Goal: Task Accomplishment & Management: Manage account settings

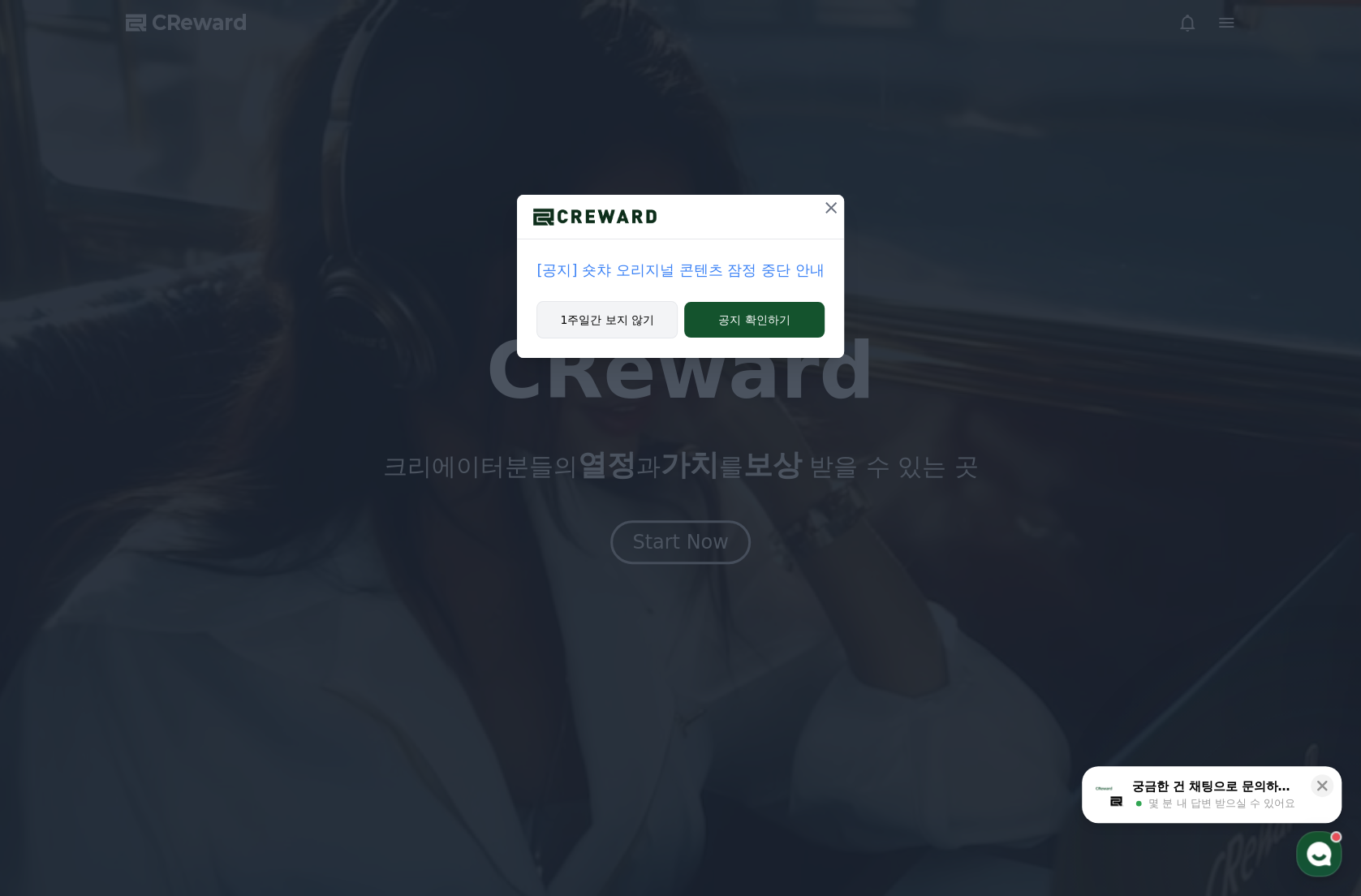
click at [604, 314] on button "1주일간 보지 않기" at bounding box center [606, 319] width 141 height 37
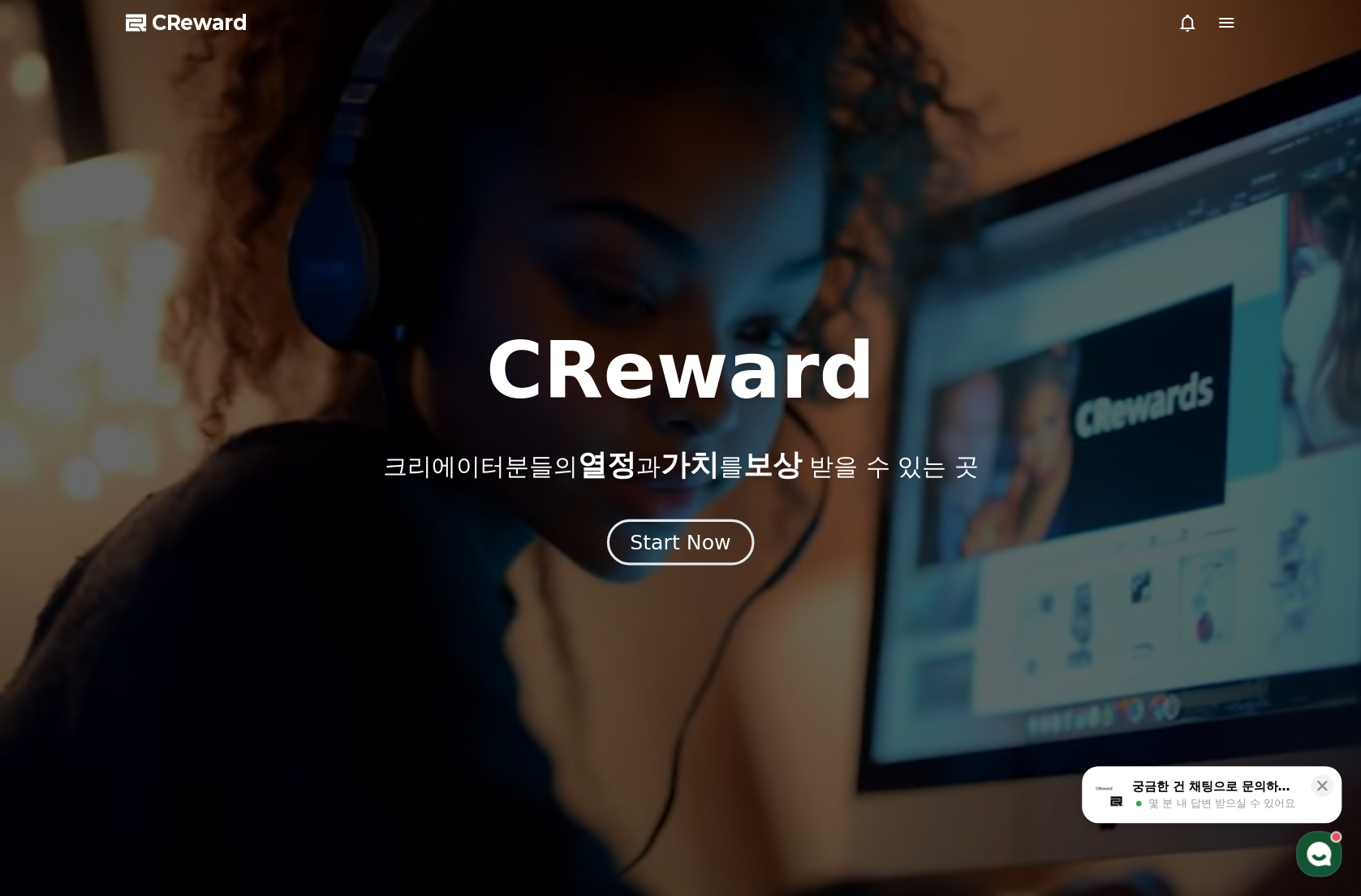
click at [691, 542] on div "Start Now" at bounding box center [680, 542] width 100 height 27
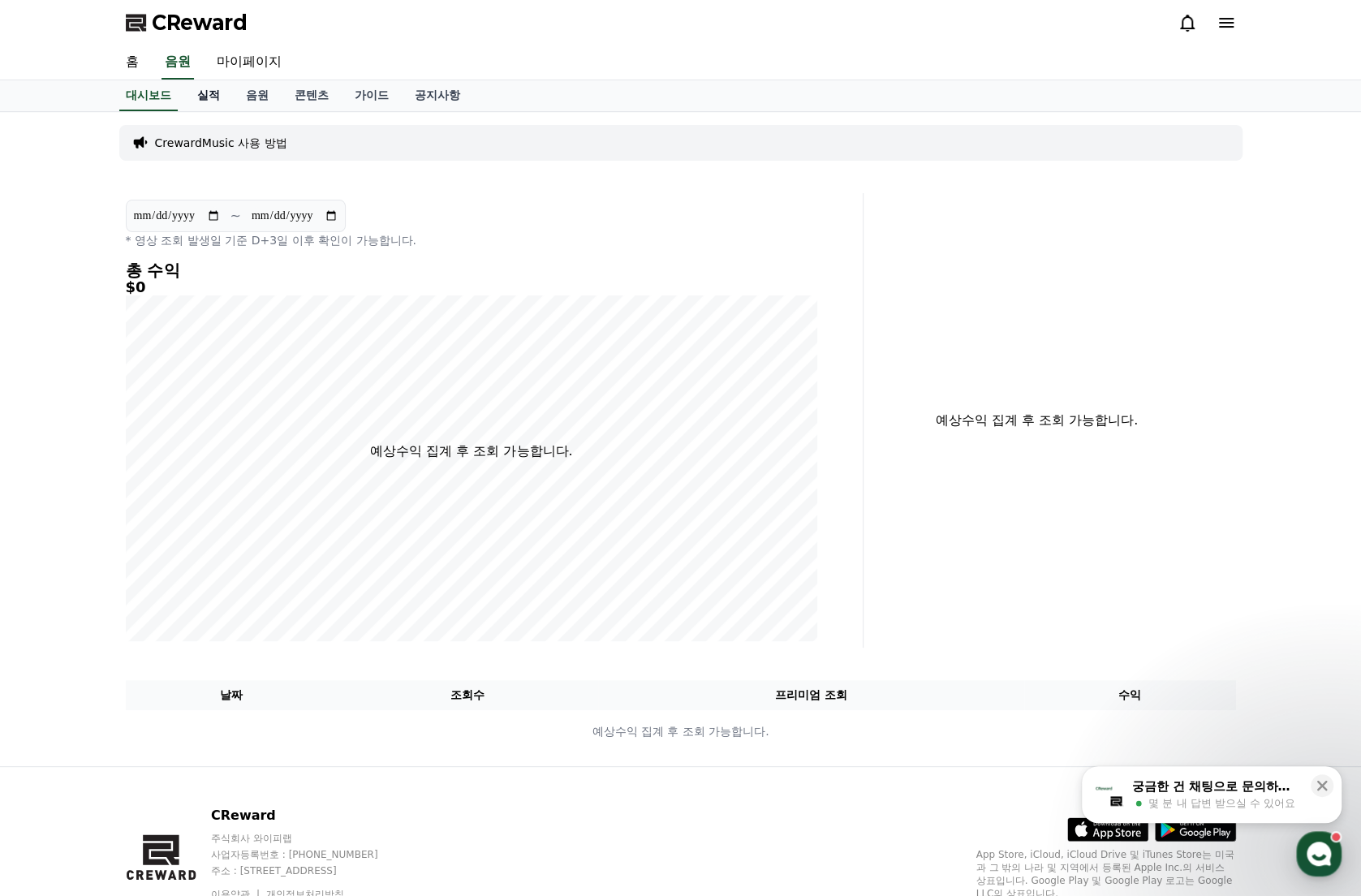
click at [216, 101] on link "실적" at bounding box center [208, 96] width 48 height 31
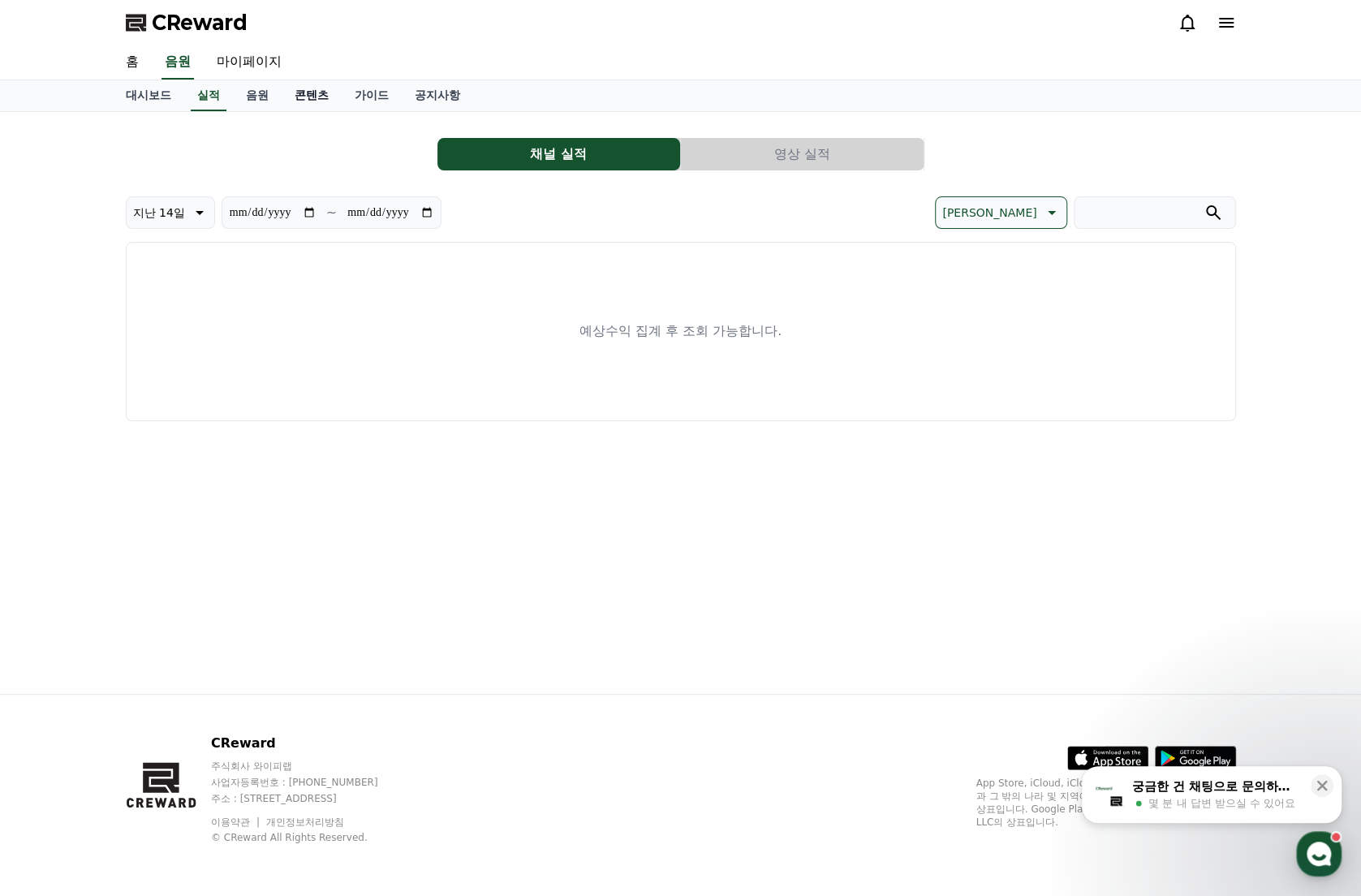
click at [300, 88] on link "콘텐츠" at bounding box center [311, 96] width 60 height 31
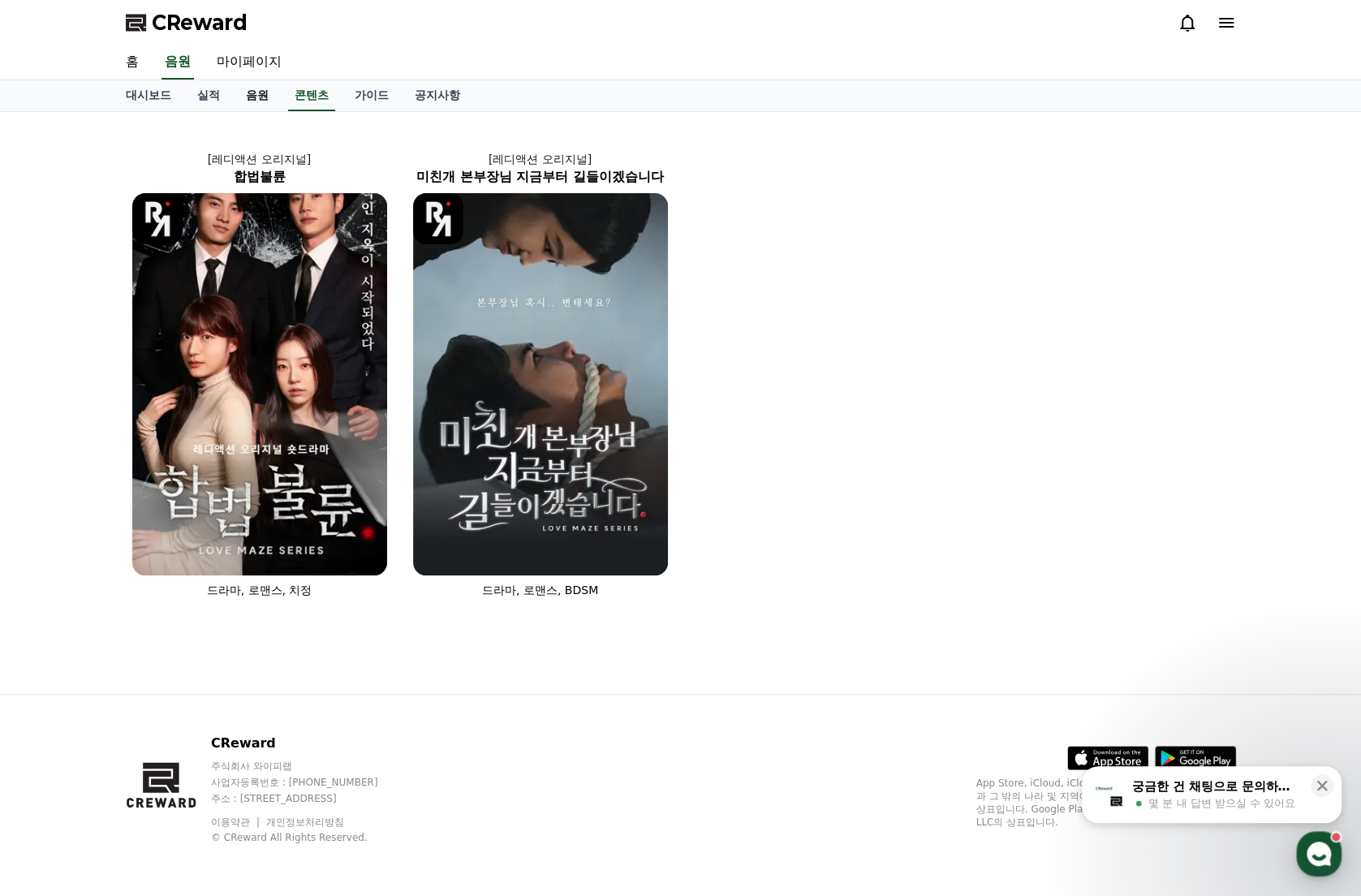
click at [253, 90] on link "음원" at bounding box center [257, 96] width 48 height 31
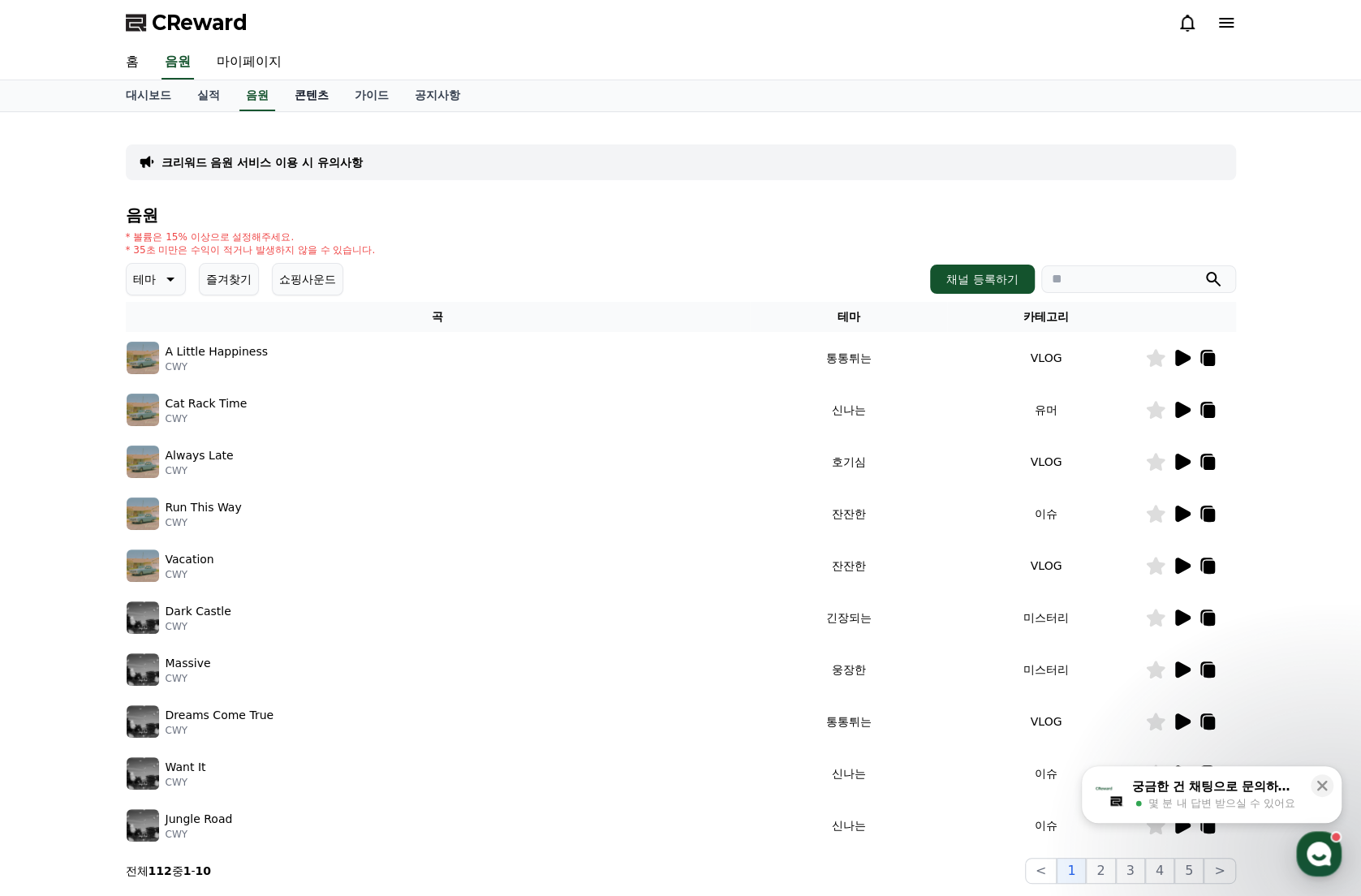
click at [305, 96] on link "콘텐츠" at bounding box center [311, 96] width 60 height 31
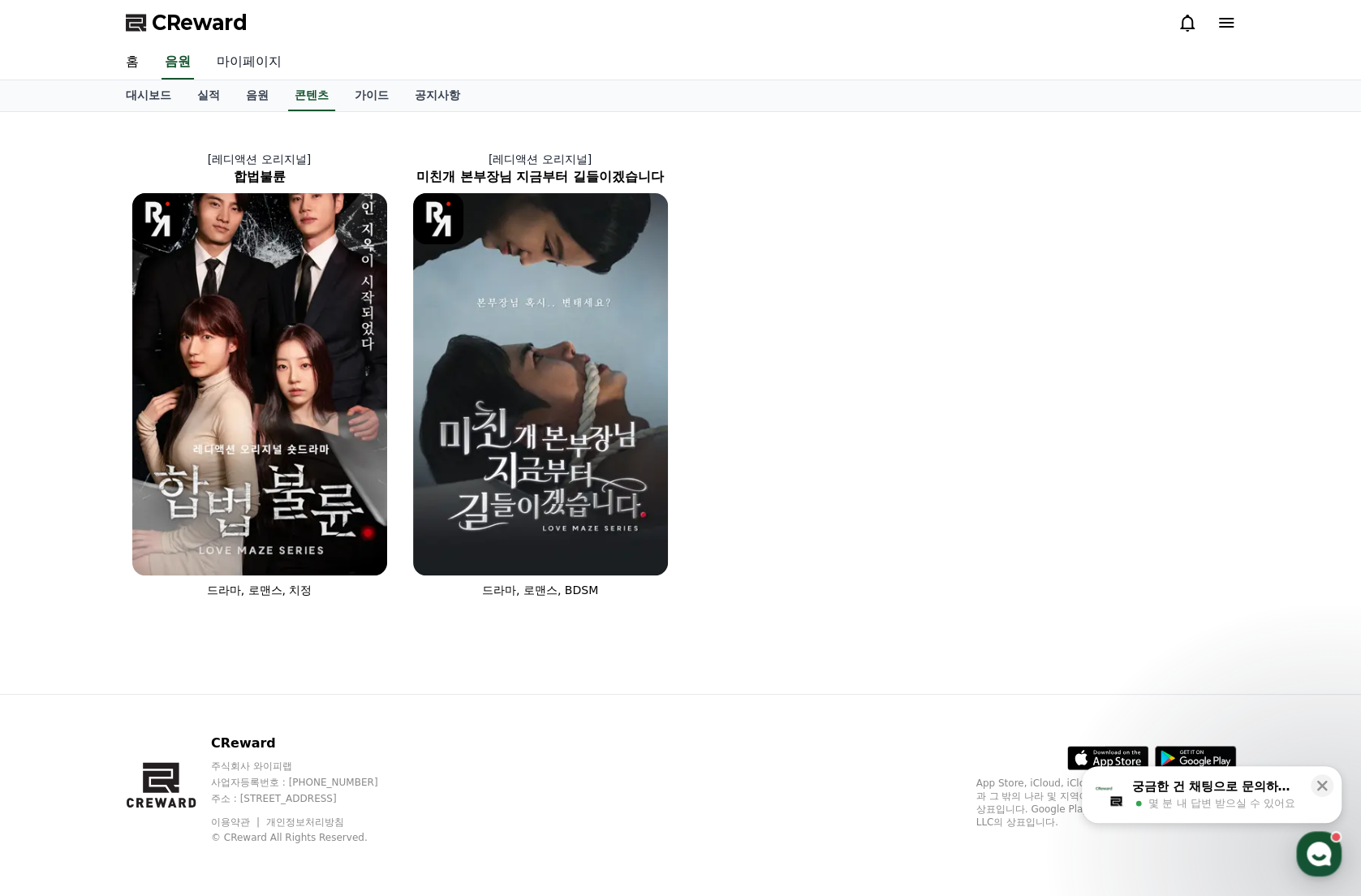
click at [243, 57] on link "마이페이지" at bounding box center [249, 63] width 91 height 34
select select "**********"
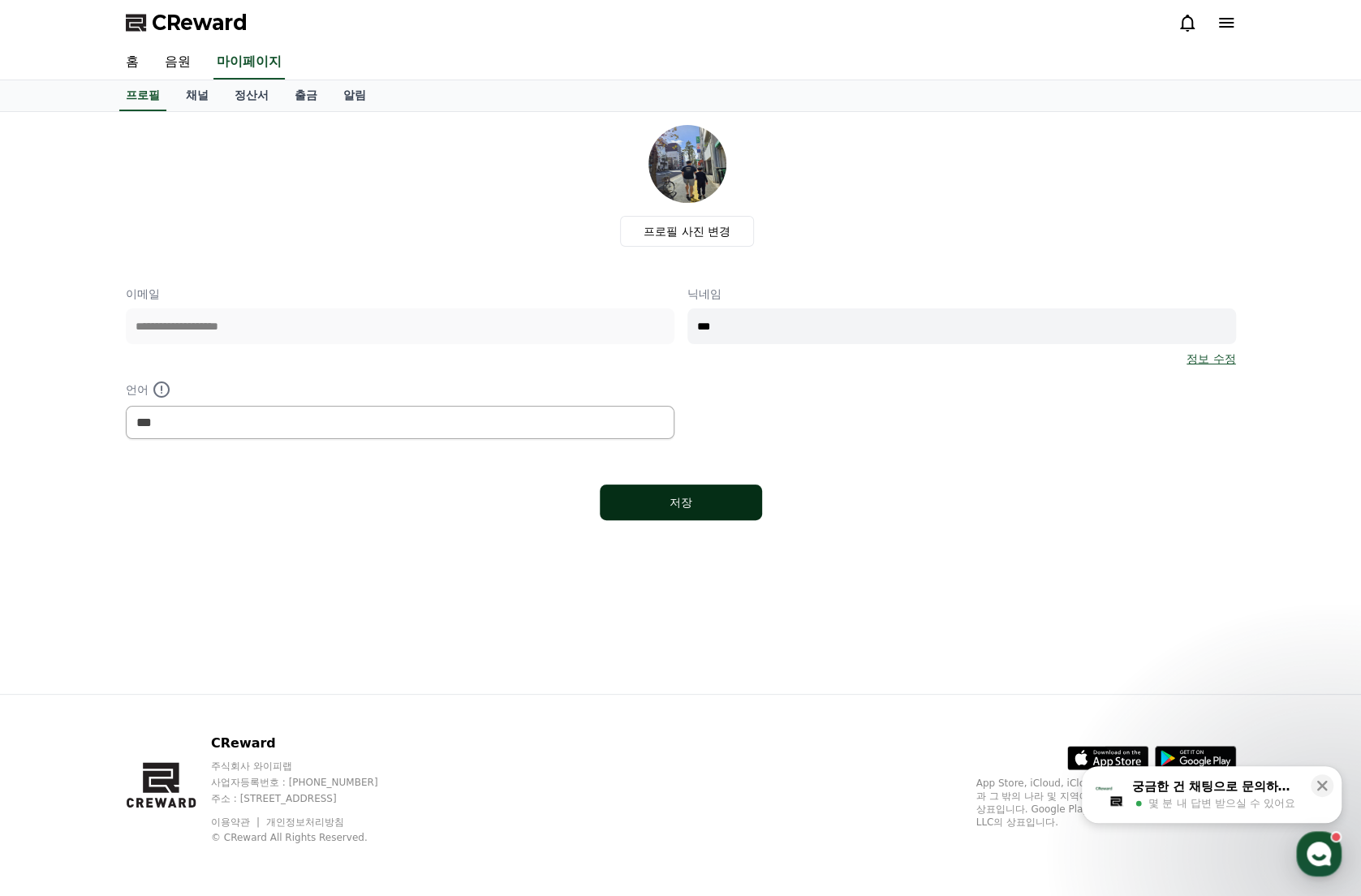
click at [715, 488] on button "저장" at bounding box center [680, 503] width 162 height 36
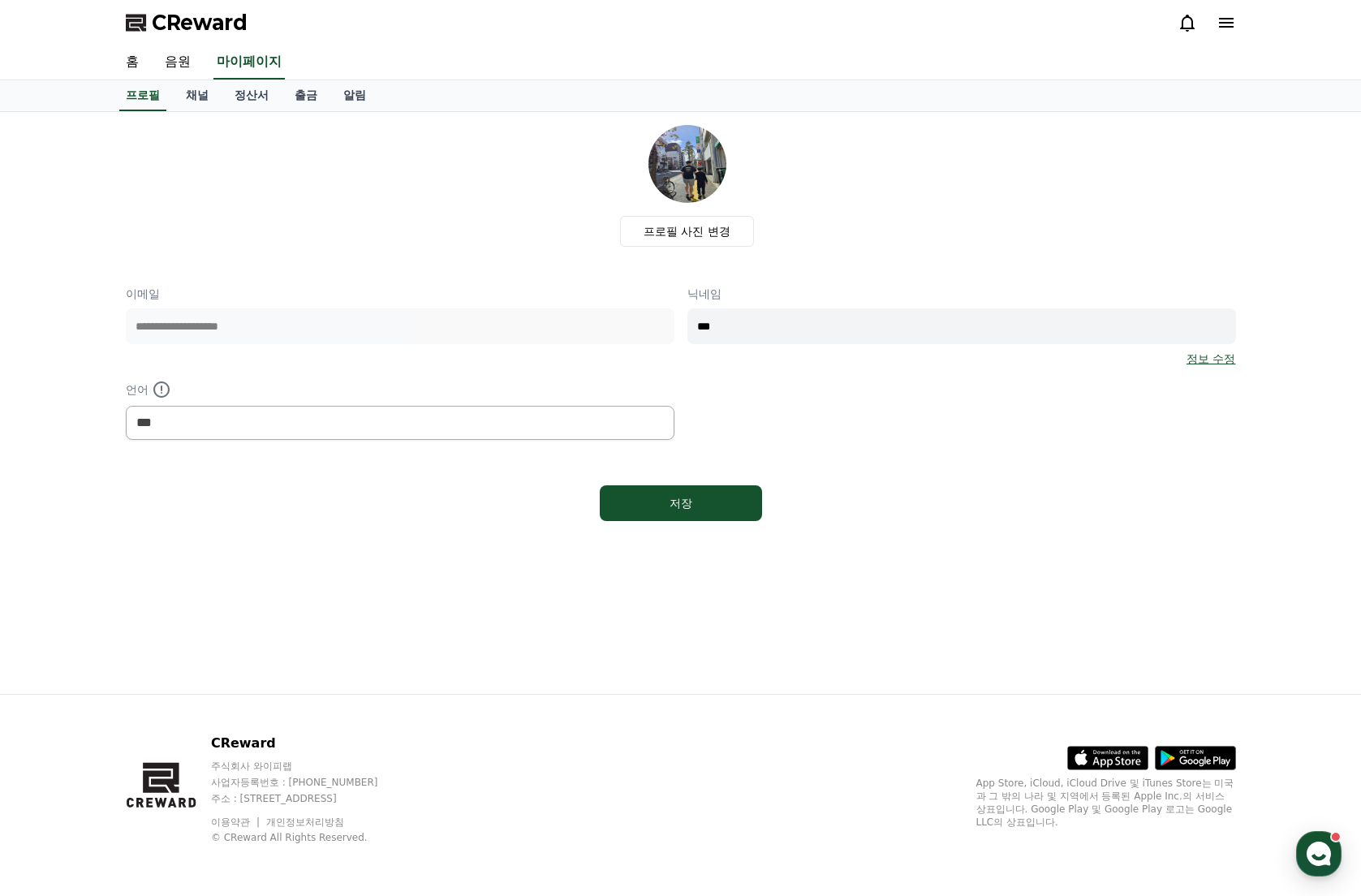
select select "**********"
click at [188, 90] on link "채널" at bounding box center [197, 96] width 48 height 31
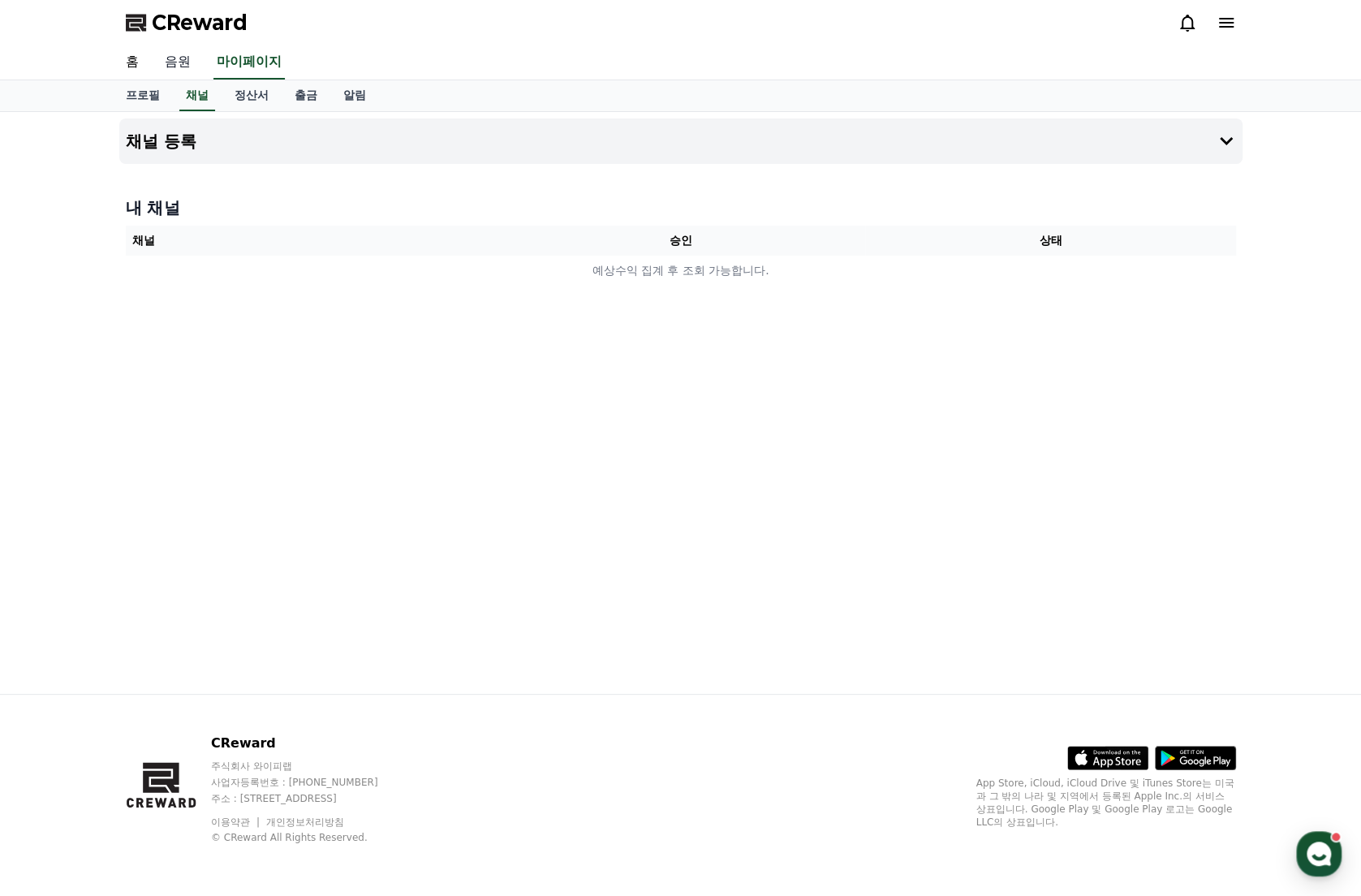
click at [168, 74] on link "음원" at bounding box center [177, 63] width 52 height 34
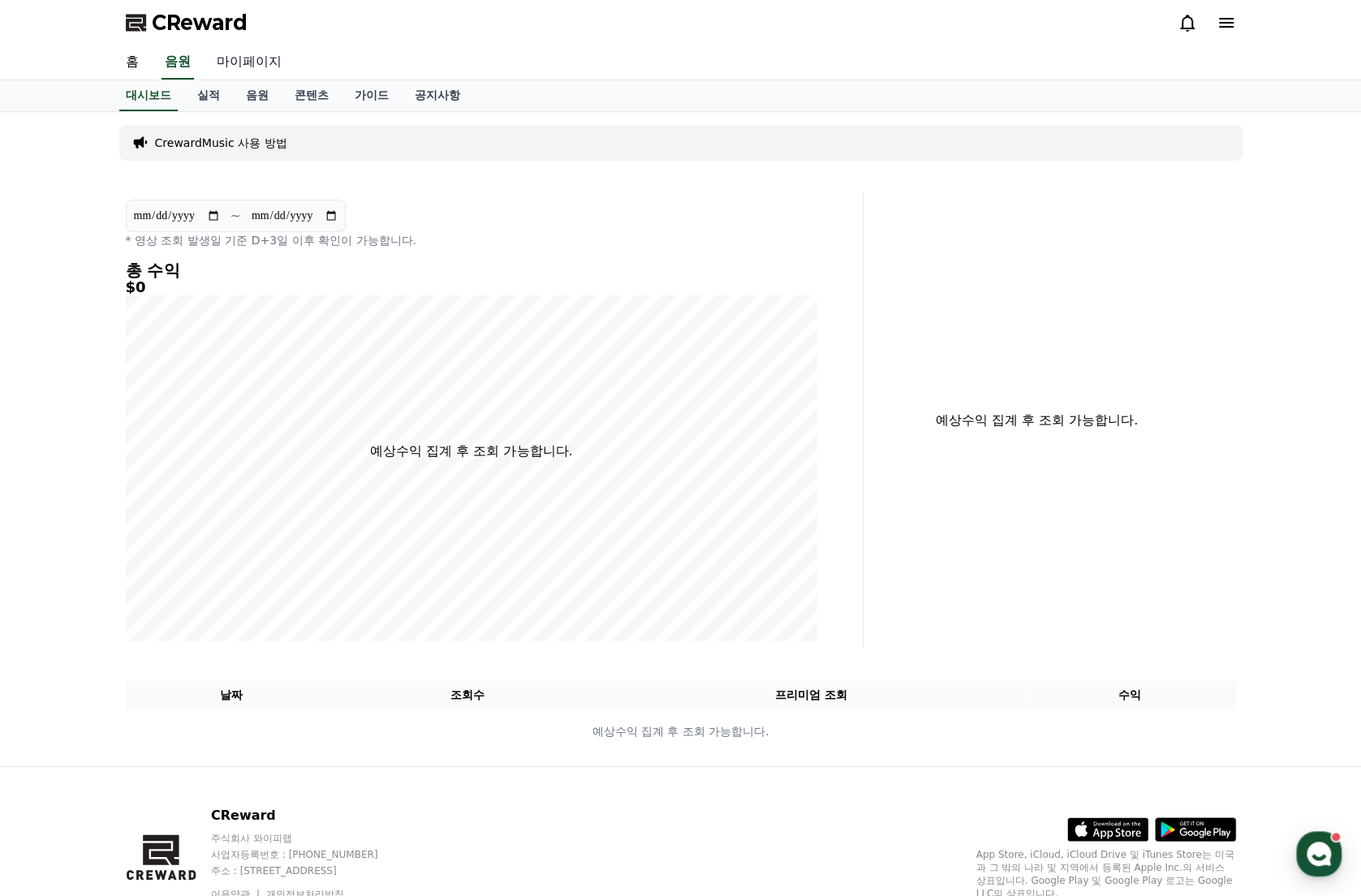
click at [239, 54] on link "마이페이지" at bounding box center [249, 63] width 91 height 34
select select "**********"
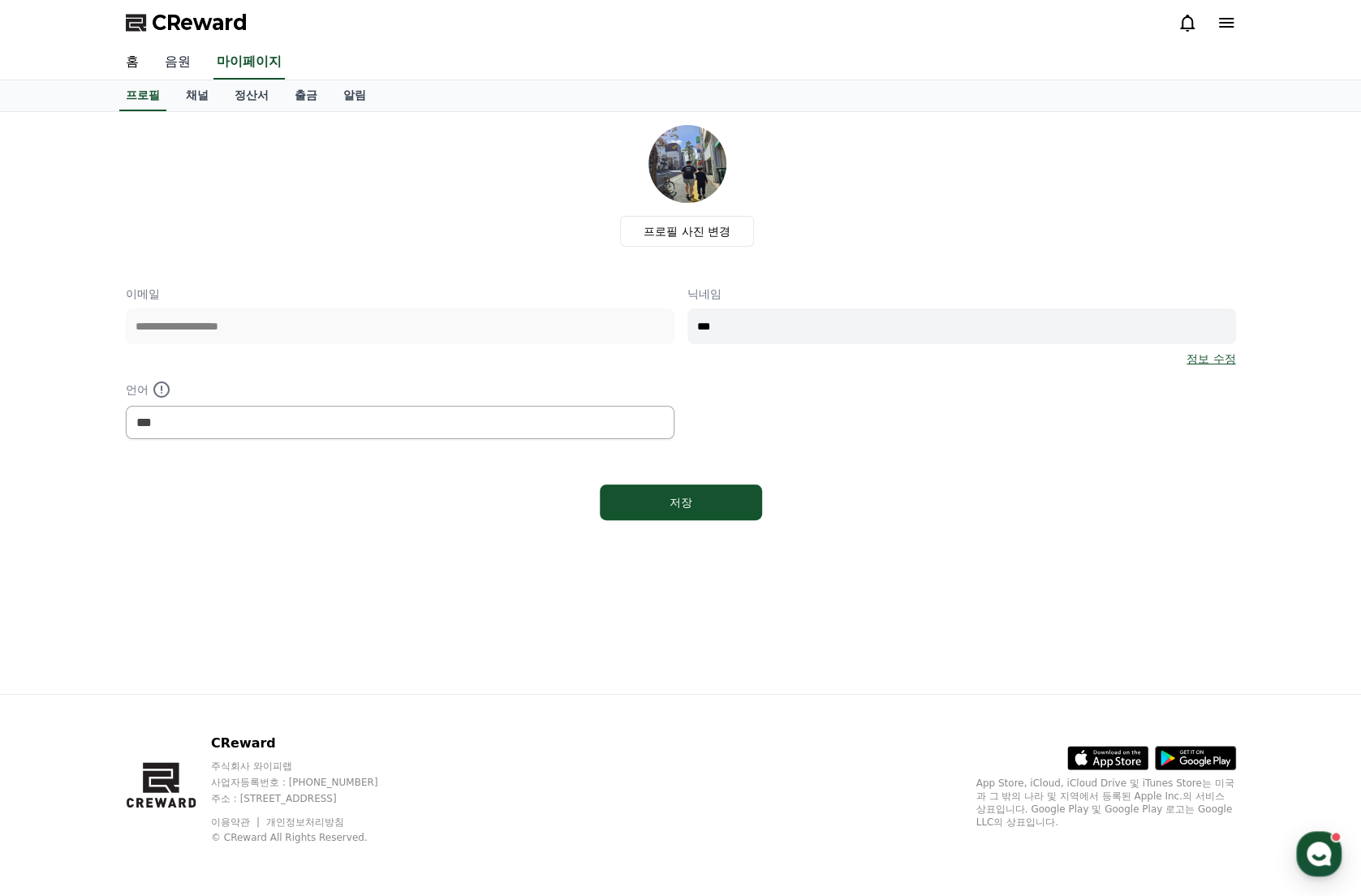
click at [181, 60] on link "음원" at bounding box center [177, 63] width 52 height 34
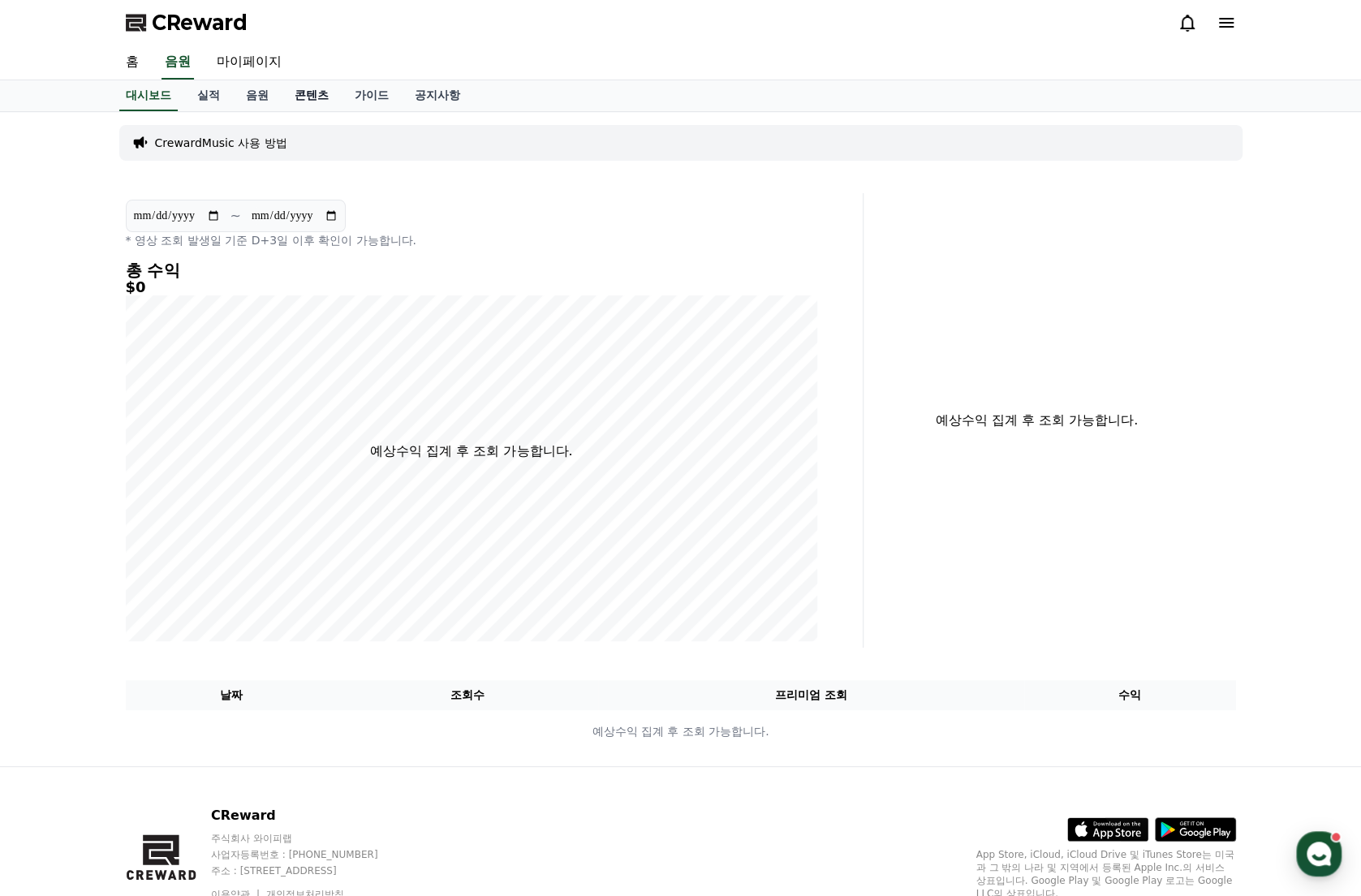
click at [309, 92] on link "콘텐츠" at bounding box center [311, 96] width 60 height 31
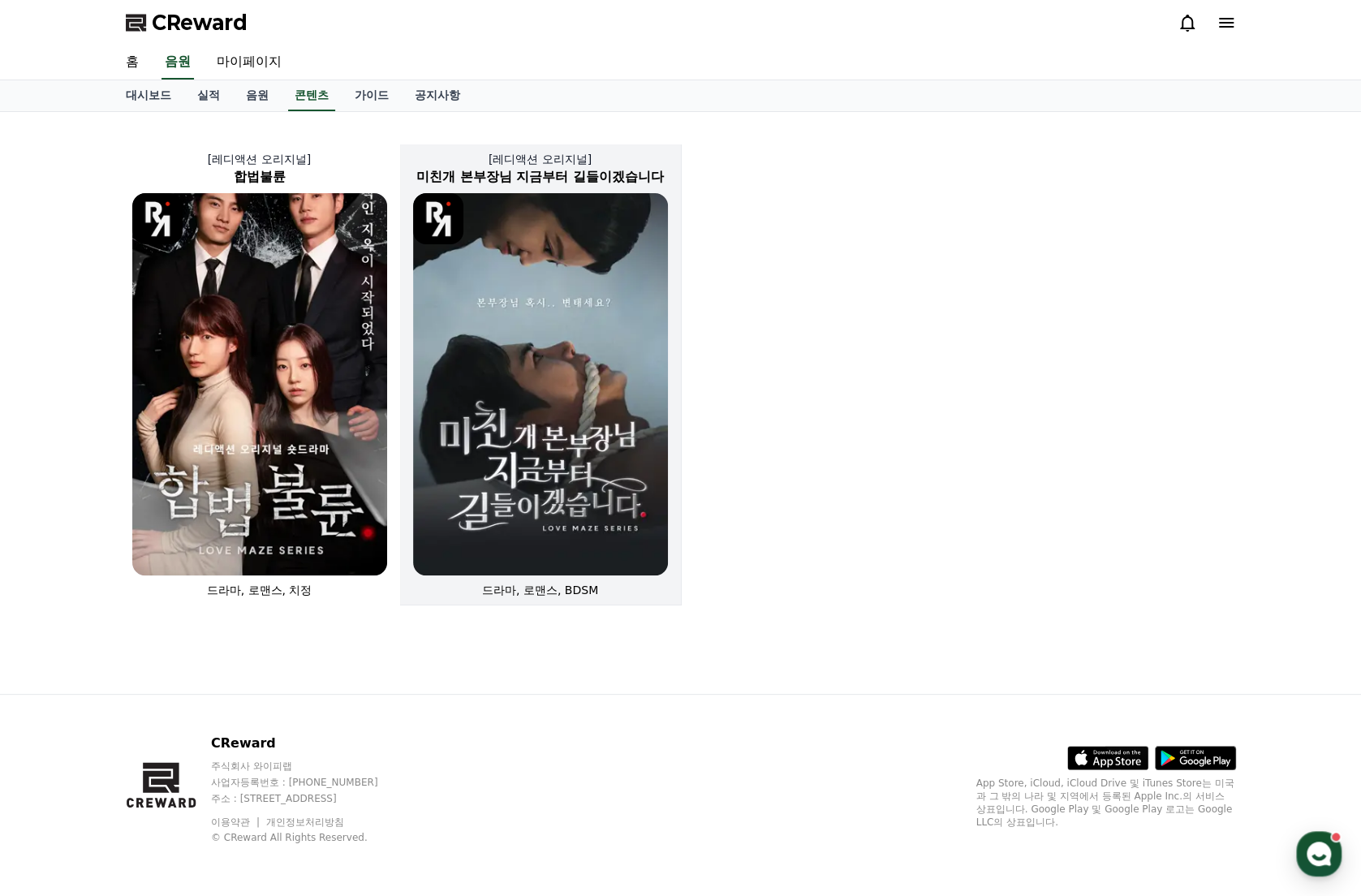
click at [573, 280] on img at bounding box center [540, 385] width 255 height 383
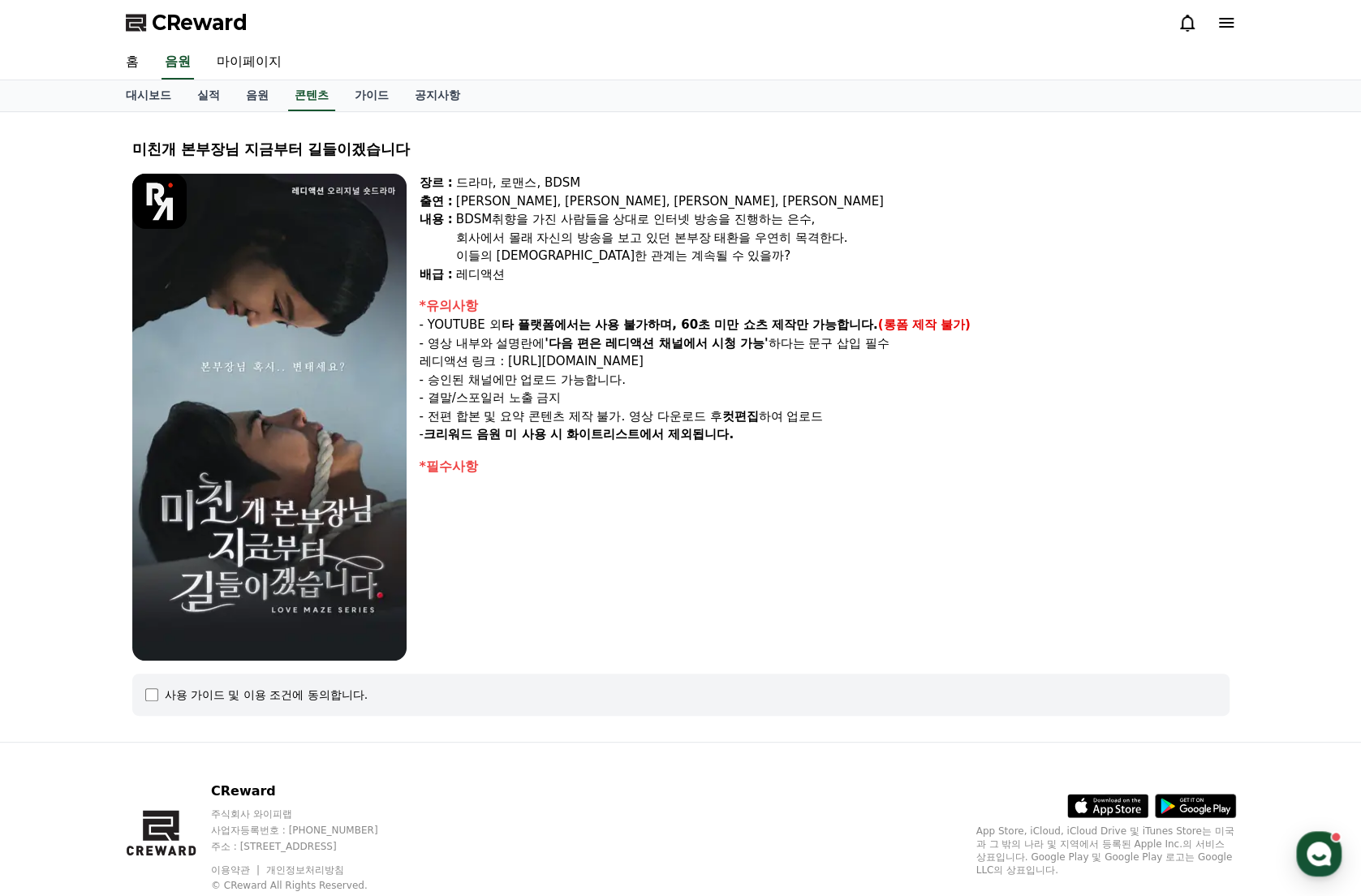
click at [573, 280] on div "레디액션" at bounding box center [843, 275] width 774 height 19
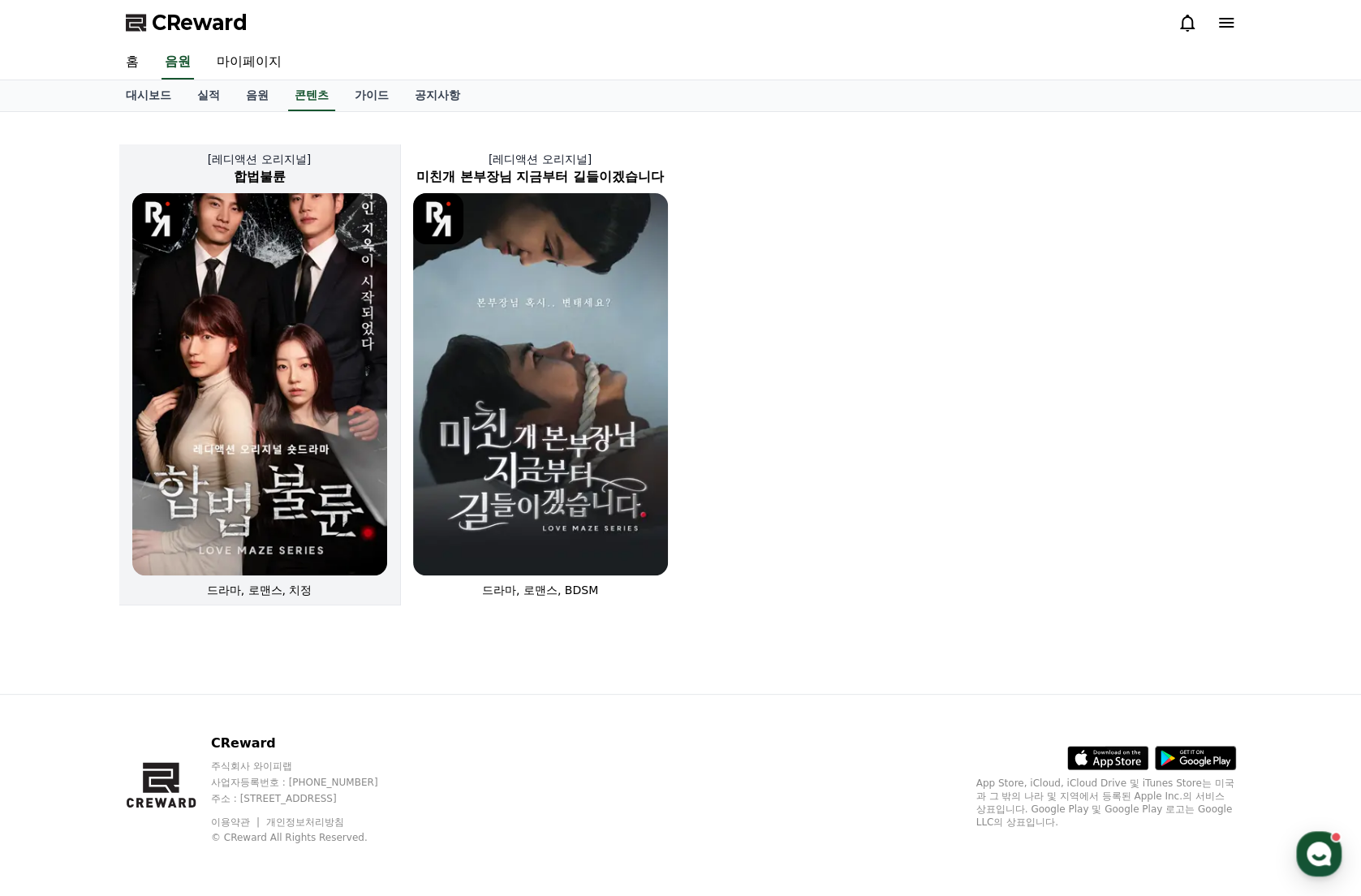
click at [270, 313] on img at bounding box center [260, 385] width 255 height 383
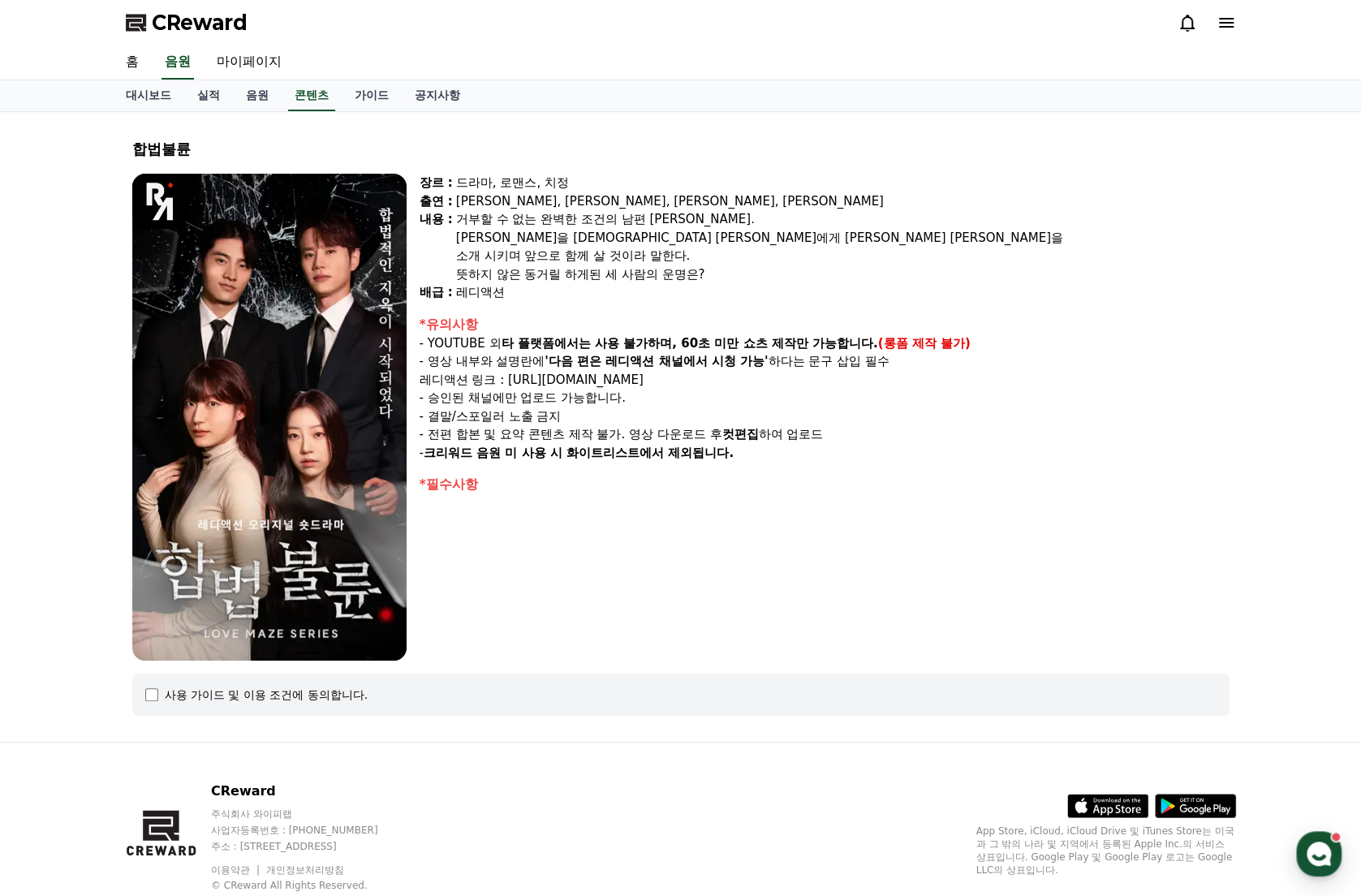
click at [143, 692] on div "사용 가이드 및 이용 조건에 동의합니다." at bounding box center [681, 694] width 1098 height 43
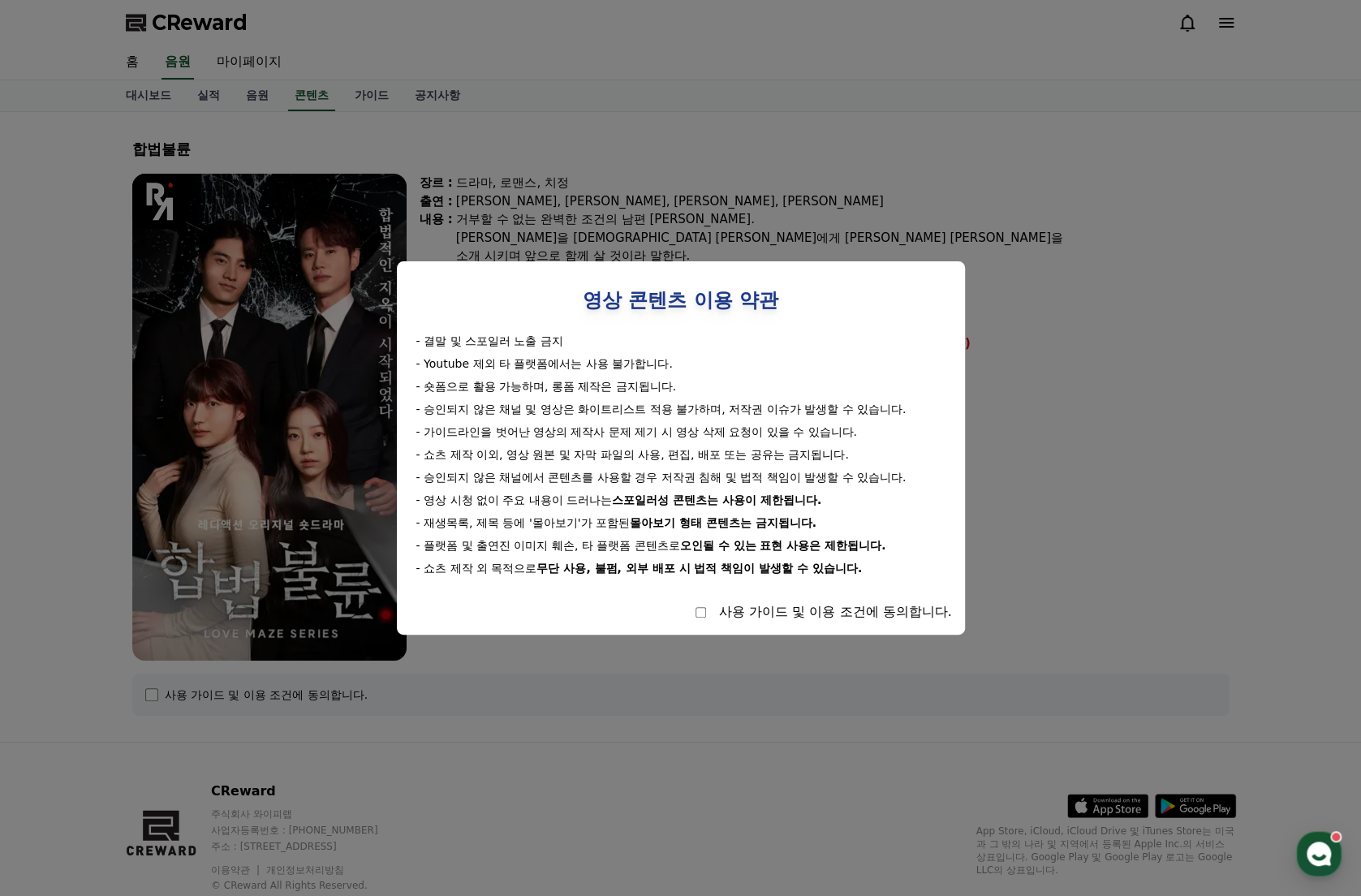
click at [692, 610] on div "사용 가이드 및 이용 조건에 동의합니다." at bounding box center [681, 612] width 542 height 20
select select
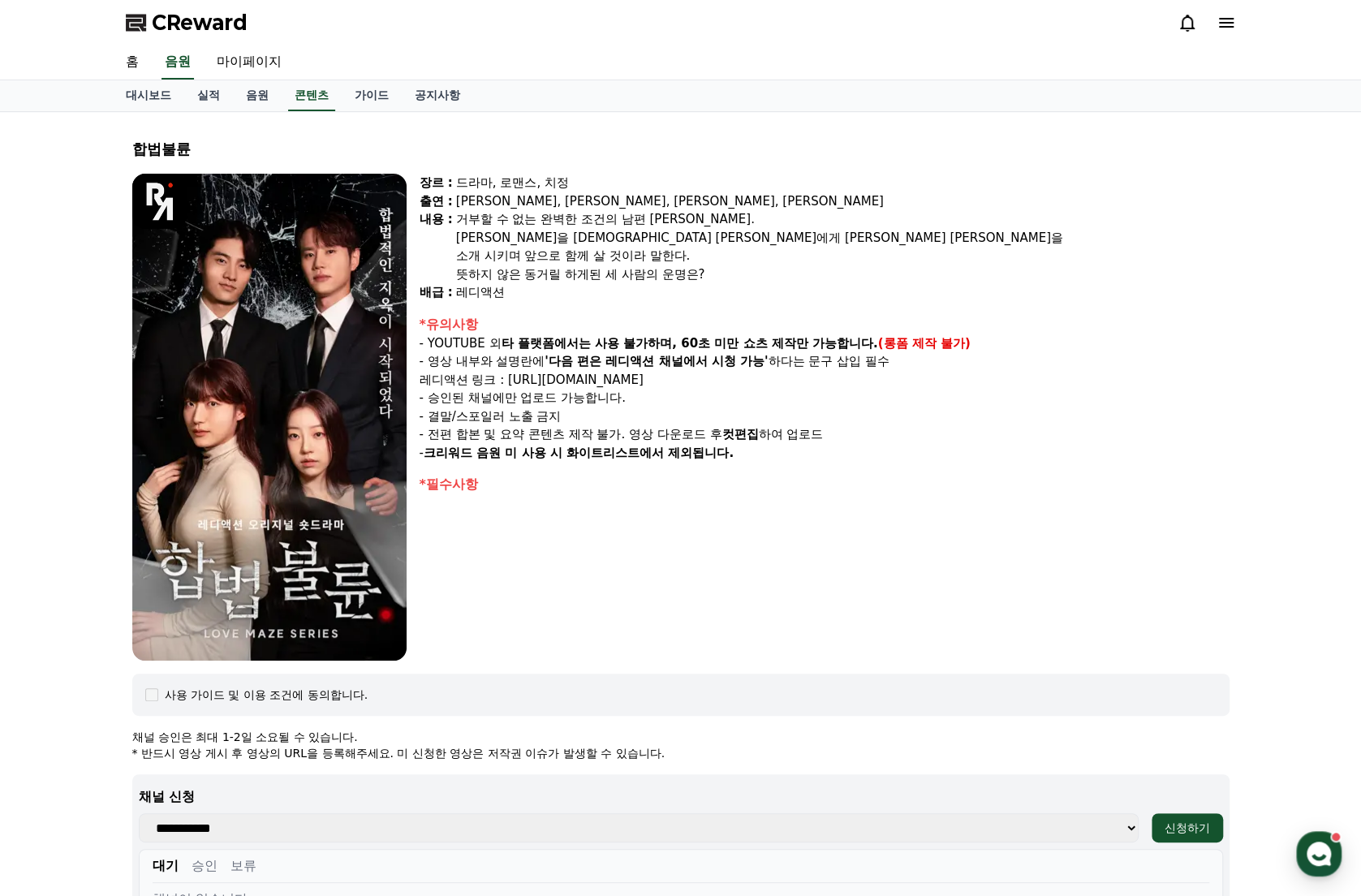
click at [820, 710] on div "사용 가이드 및 이용 조건에 동의합니다." at bounding box center [681, 694] width 1098 height 43
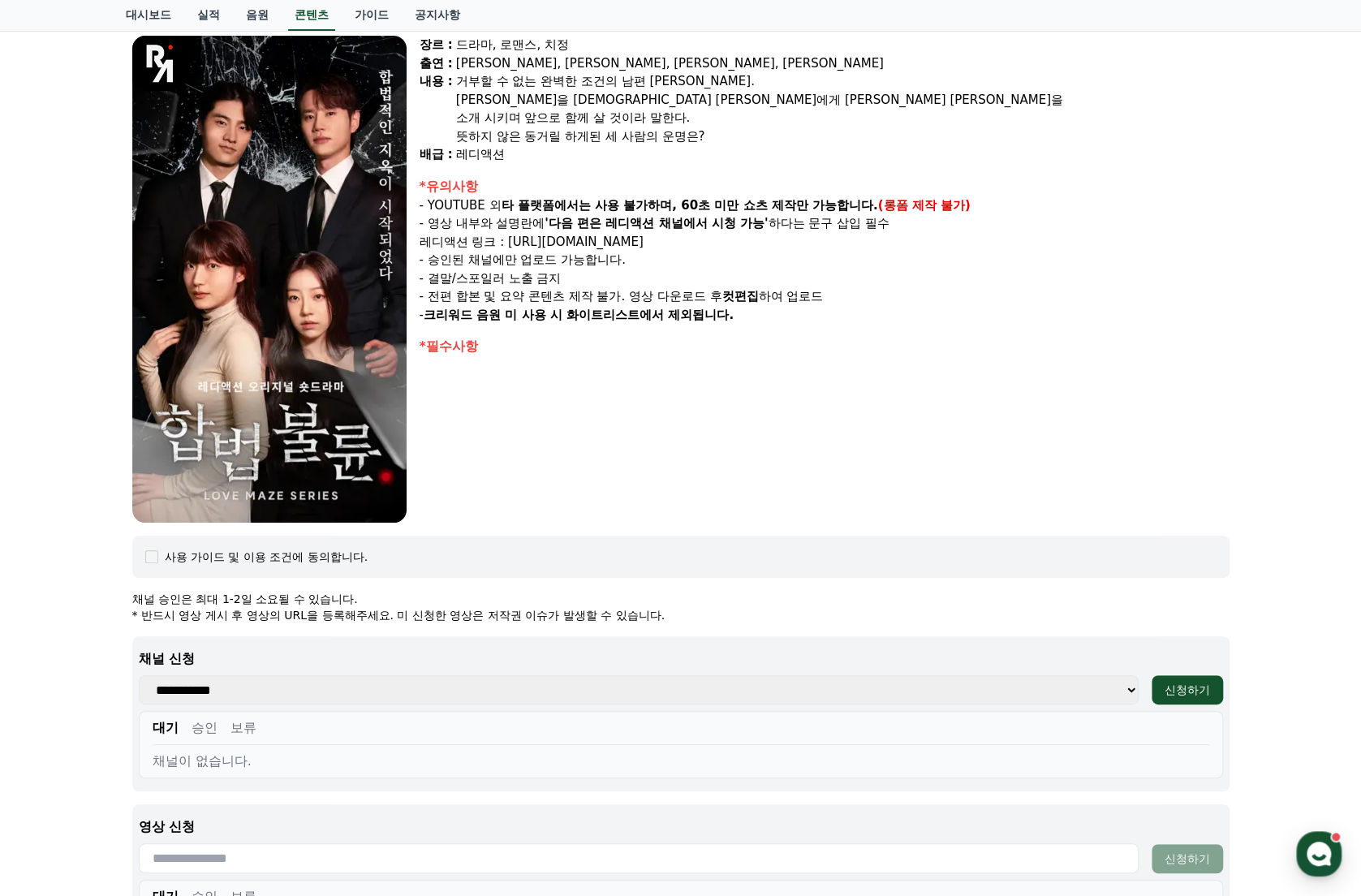
scroll to position [325, 0]
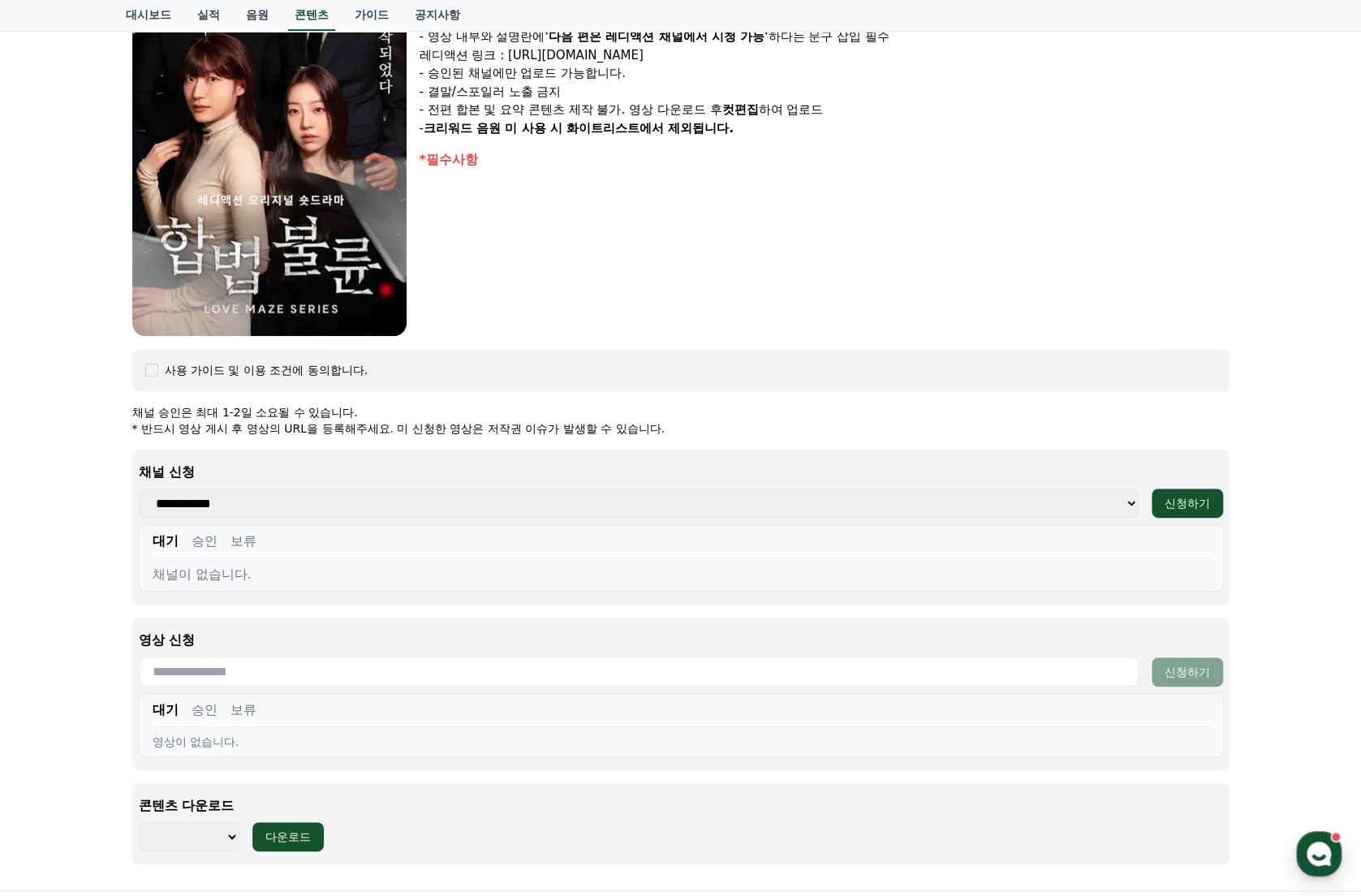
click at [1119, 684] on input "text" at bounding box center [639, 672] width 1000 height 30
click at [904, 701] on div "대기 승인 보류" at bounding box center [681, 714] width 1057 height 27
click at [334, 517] on div "**********" at bounding box center [681, 528] width 1098 height 155
click at [346, 502] on select "**********" at bounding box center [639, 503] width 1000 height 29
click at [230, 843] on select "******** ******** ******** ******** ******** ******** ******** ******** *******…" at bounding box center [189, 836] width 100 height 29
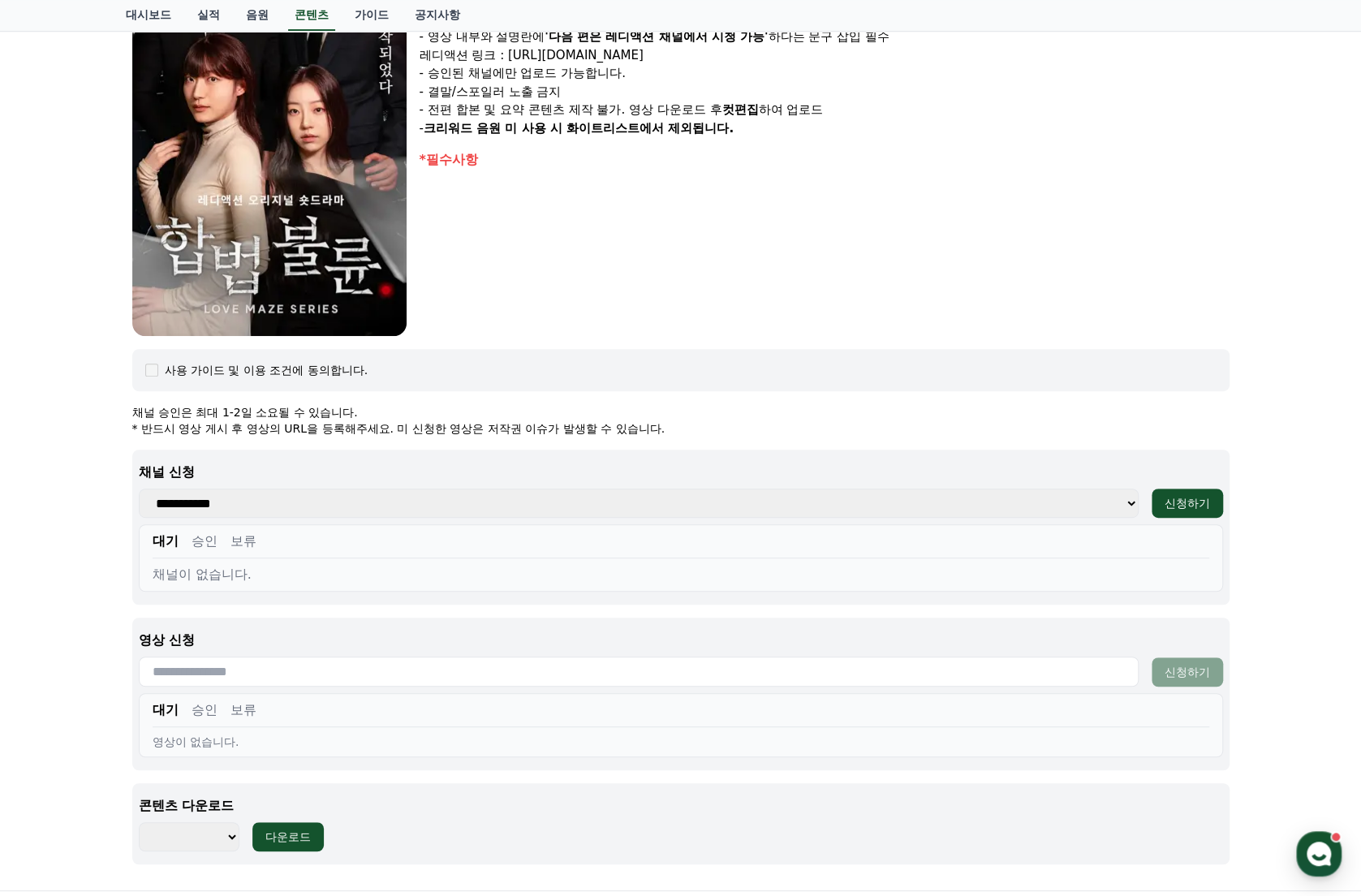
click at [700, 262] on div "장르 : 드라마, 로맨스, 치정 출연 : [PERSON_NAME], [PERSON_NAME], [PERSON_NAME], [PERSON_NAM…" at bounding box center [824, 93] width 810 height 487
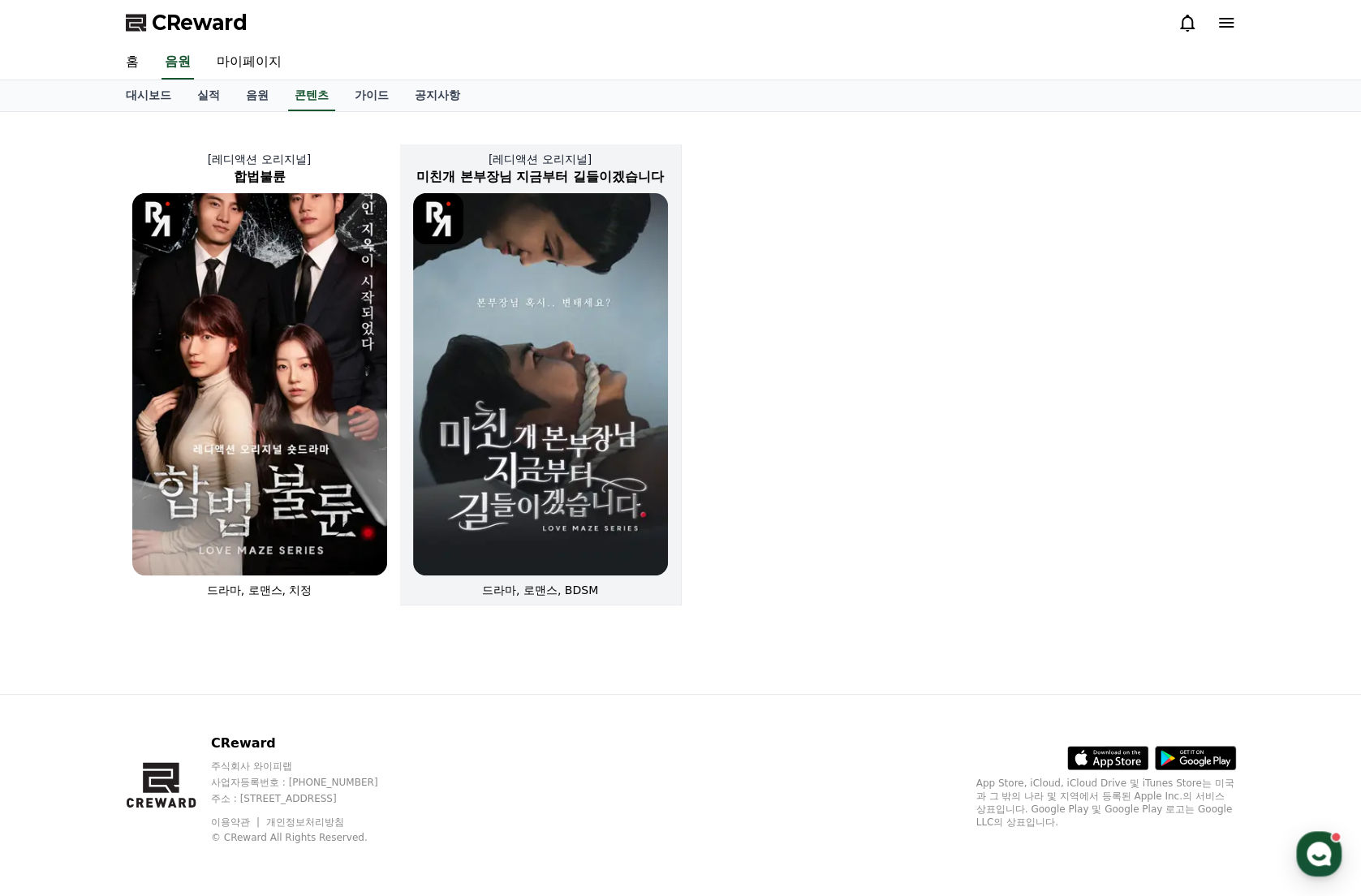
click at [475, 371] on img at bounding box center [540, 385] width 255 height 383
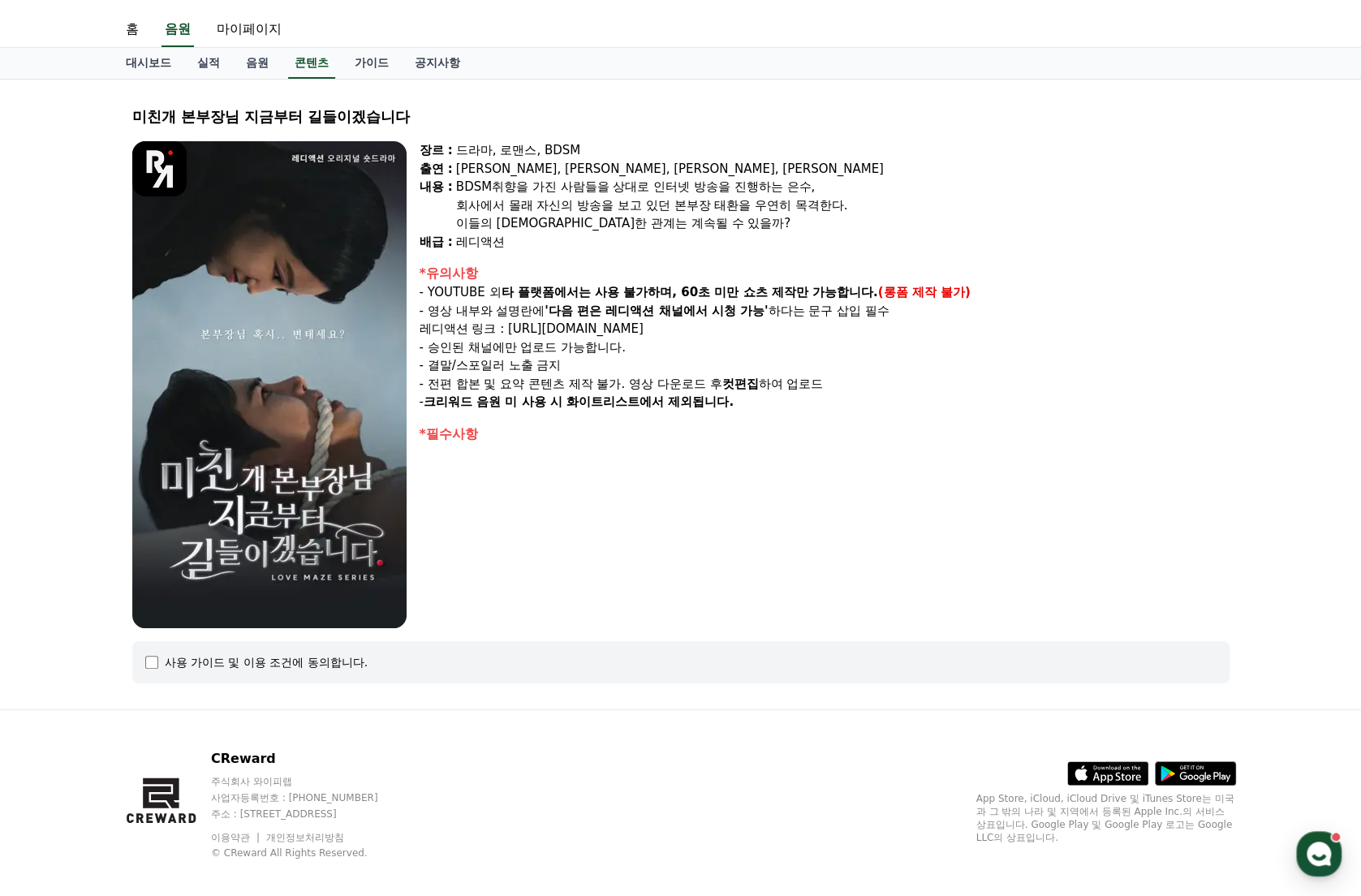
scroll to position [47, 0]
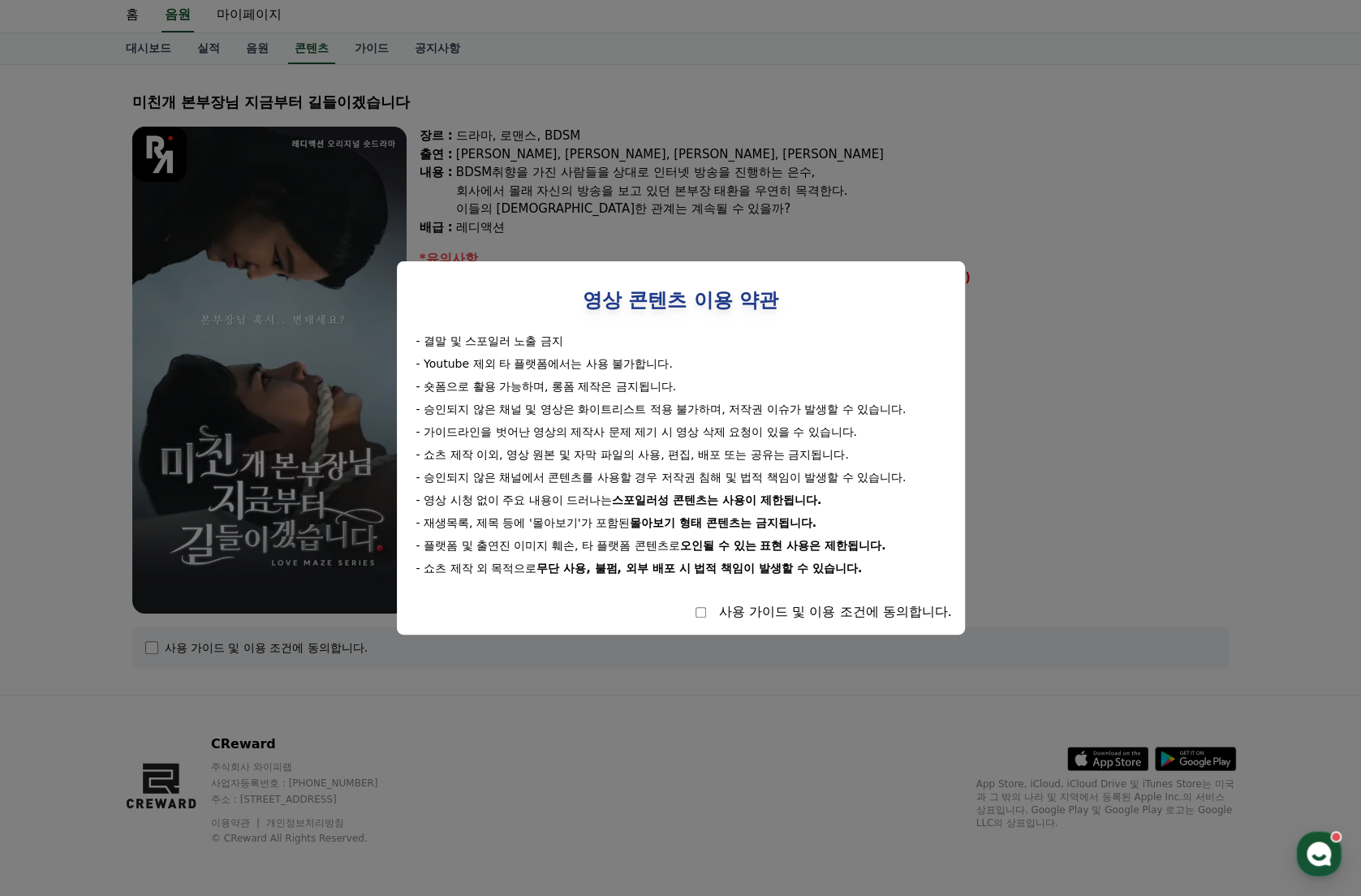
drag, startPoint x: 687, startPoint y: 603, endPoint x: 701, endPoint y: 620, distance: 22.0
click at [689, 604] on div "사용 가이드 및 이용 조건에 동의합니다." at bounding box center [681, 612] width 542 height 20
click at [701, 620] on div "사용 가이드 및 이용 조건에 동의합니다." at bounding box center [681, 612] width 542 height 20
select select
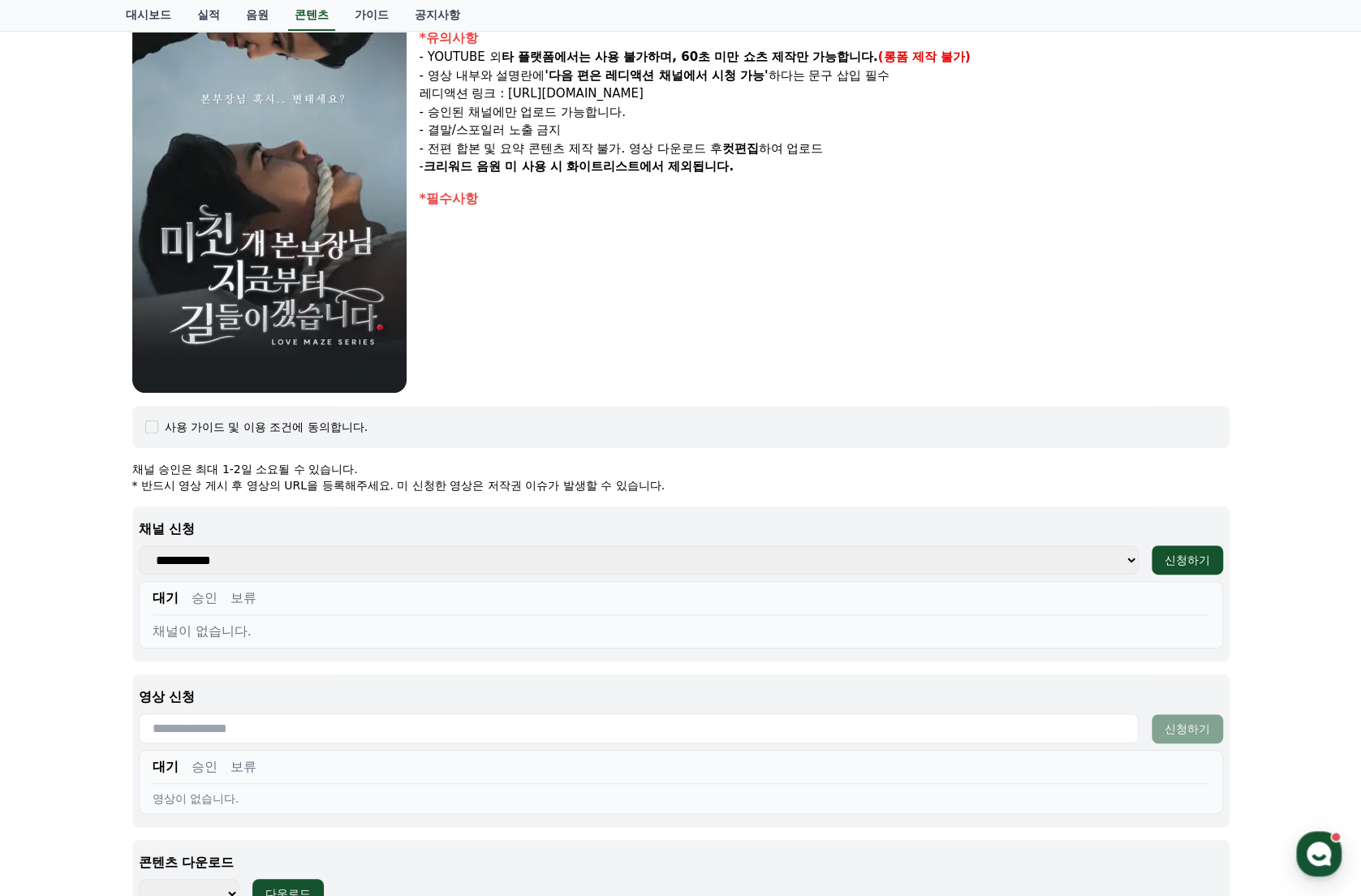
scroll to position [372, 0]
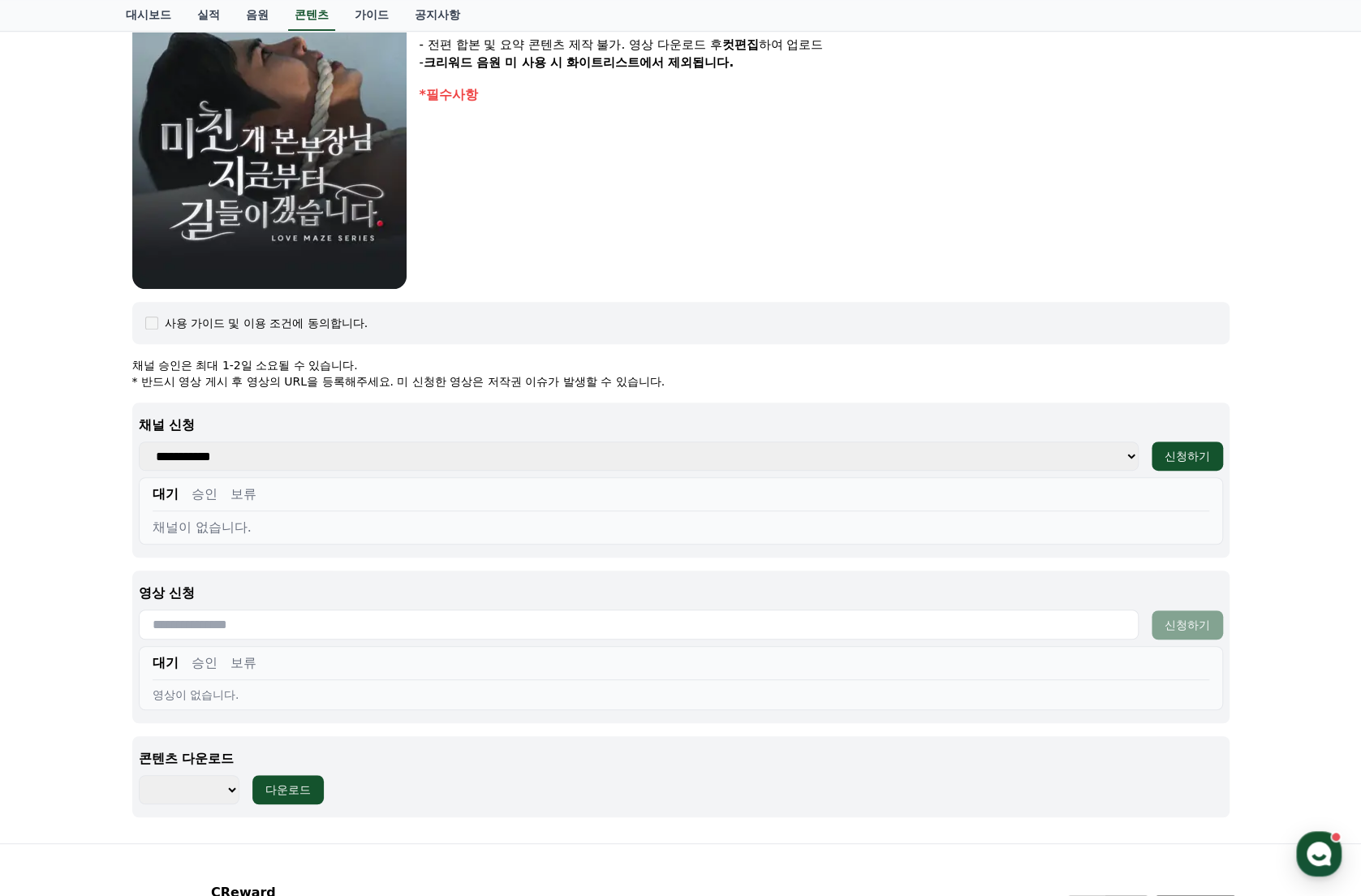
click at [259, 616] on input "text" at bounding box center [639, 625] width 1000 height 30
click at [214, 780] on select "******** ******** ******** ******** ******** ******** ******** ******** *******…" at bounding box center [189, 789] width 100 height 29
click at [628, 265] on div "장르 : 드라마, 로맨스, BDSM 출연 : [PERSON_NAME], [PERSON_NAME], [PERSON_NAME], [PERSON_N…" at bounding box center [824, 45] width 810 height 487
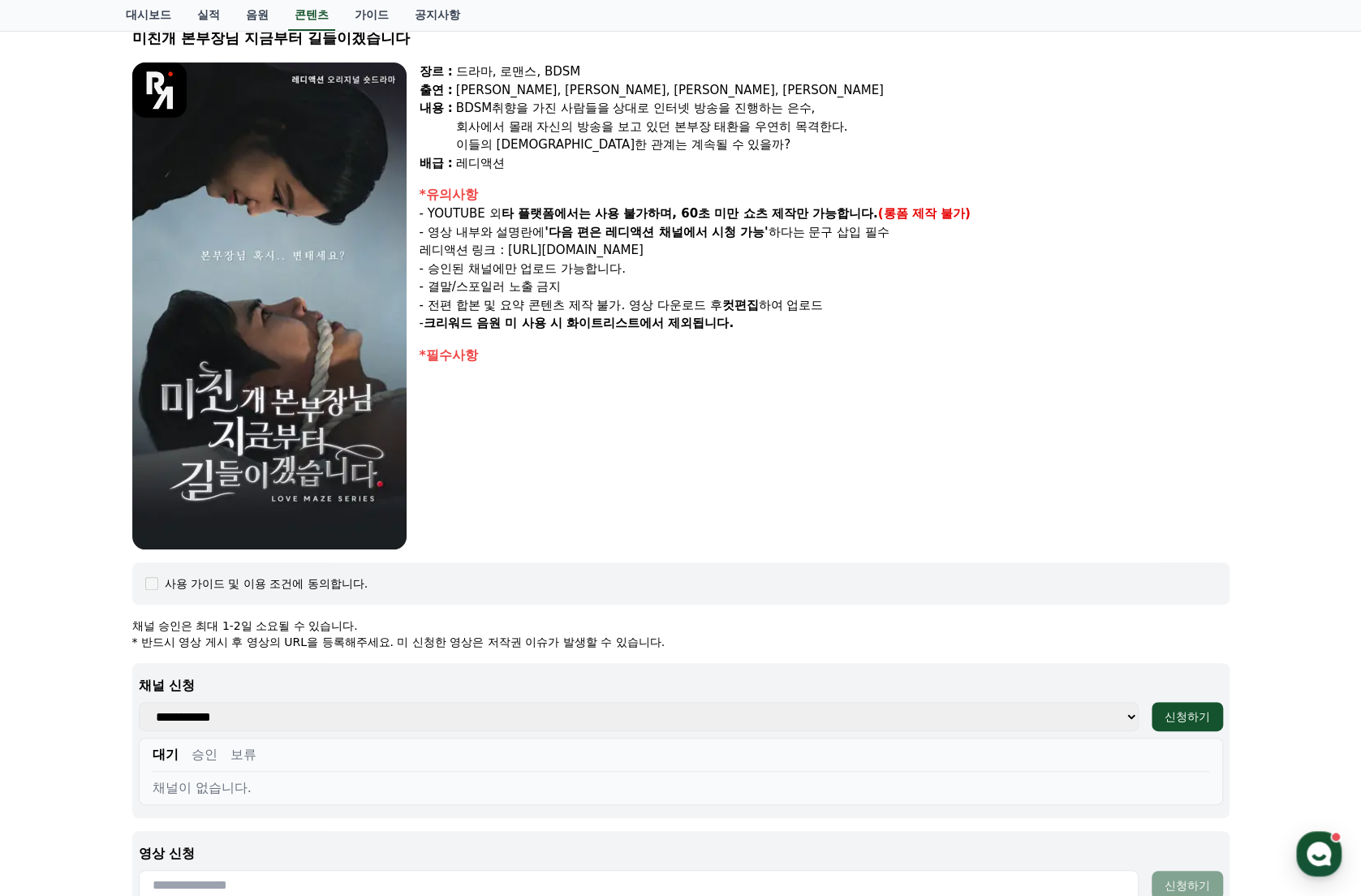
scroll to position [0, 0]
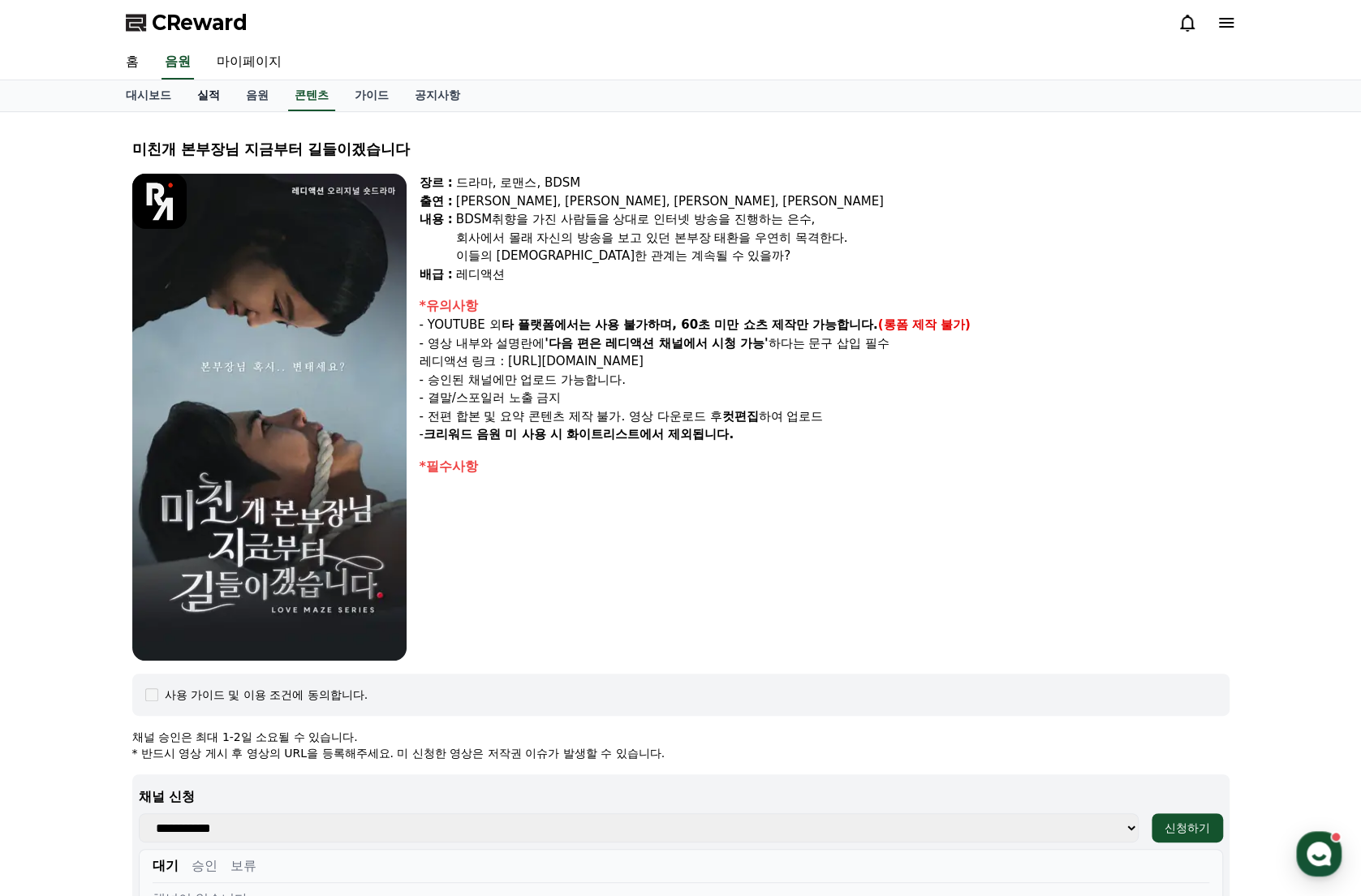
click at [213, 99] on link "실적" at bounding box center [208, 96] width 48 height 31
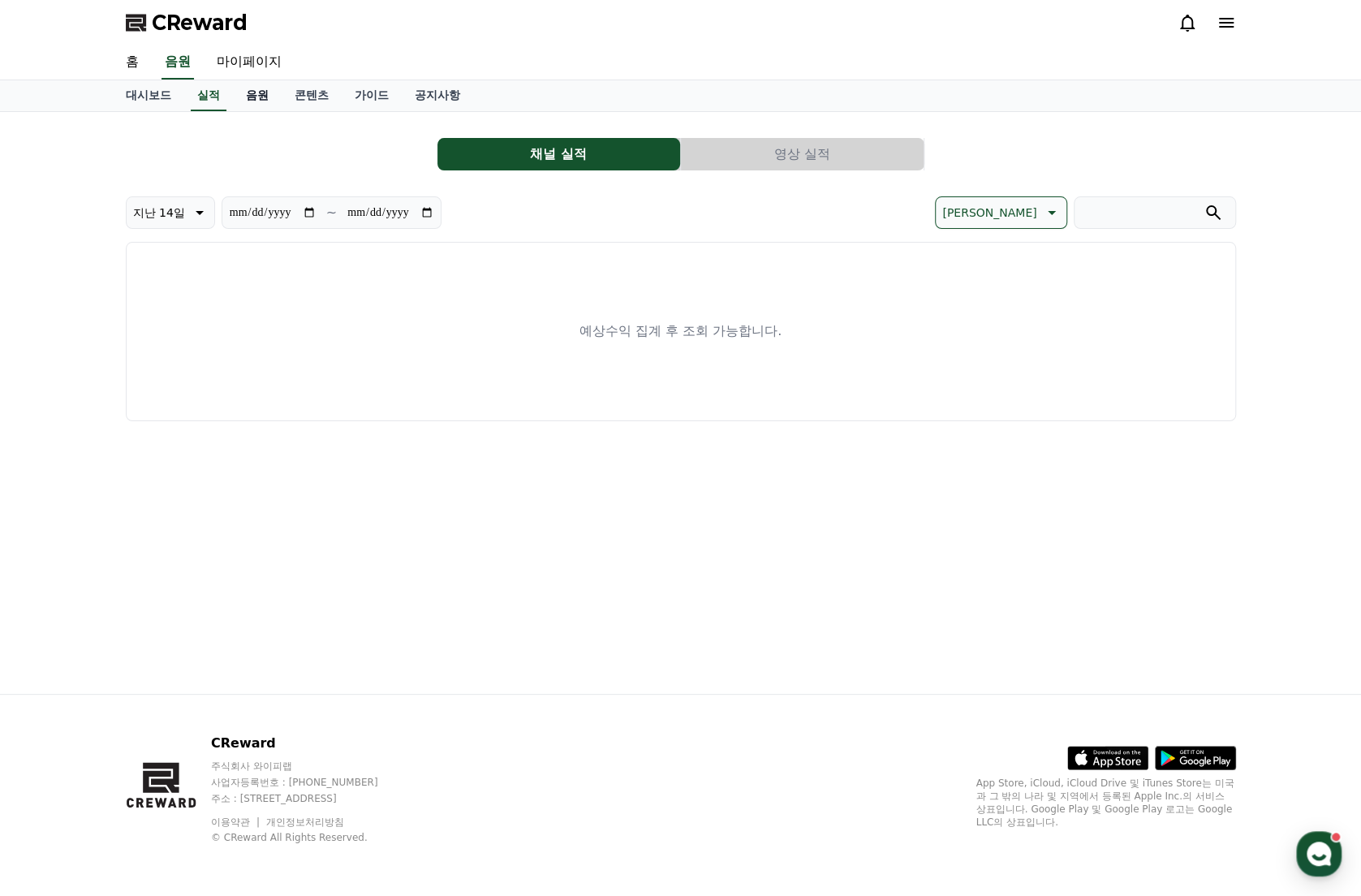
click at [257, 101] on link "음원" at bounding box center [257, 96] width 48 height 31
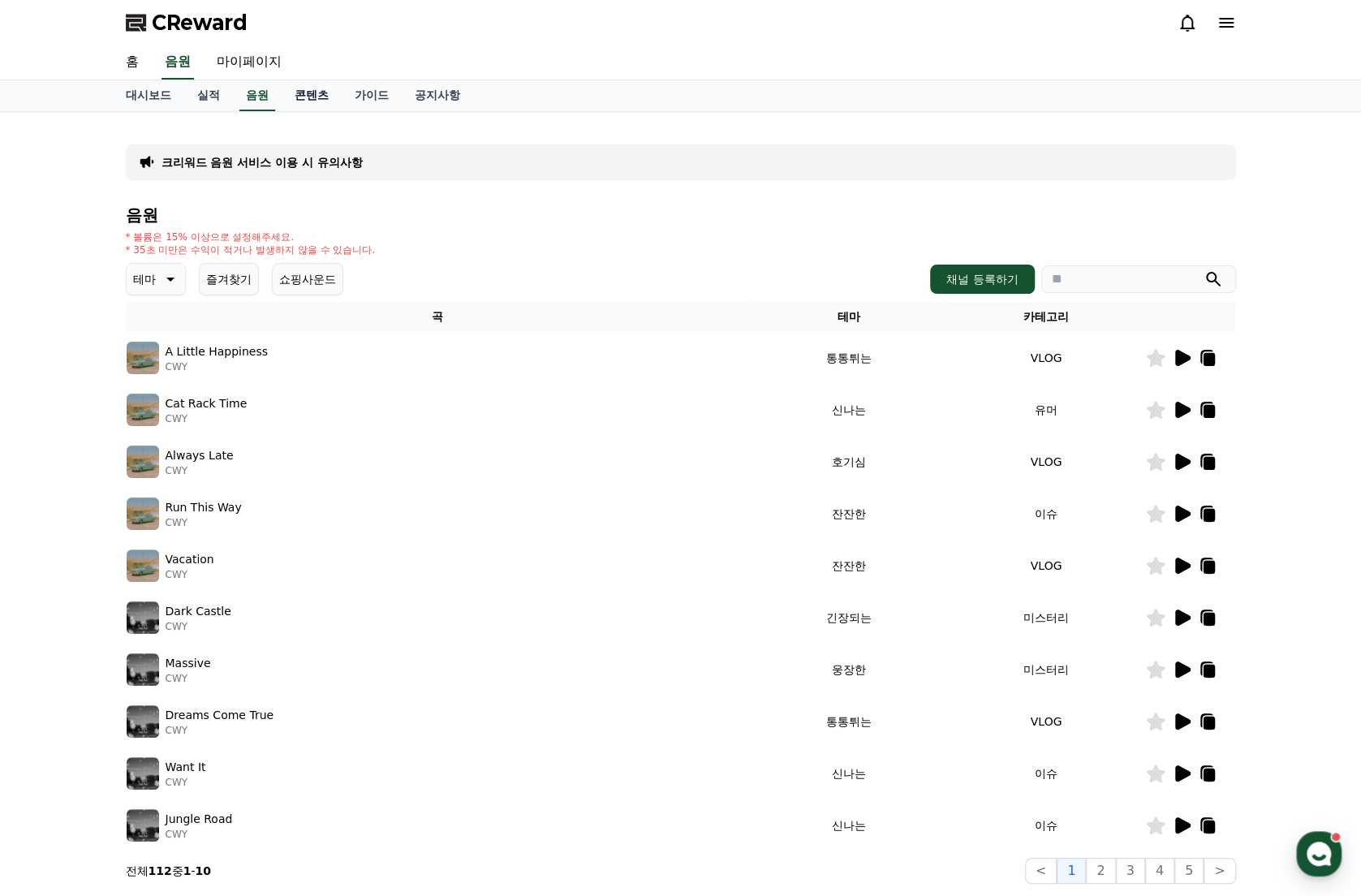
click at [307, 96] on link "콘텐츠" at bounding box center [311, 96] width 60 height 31
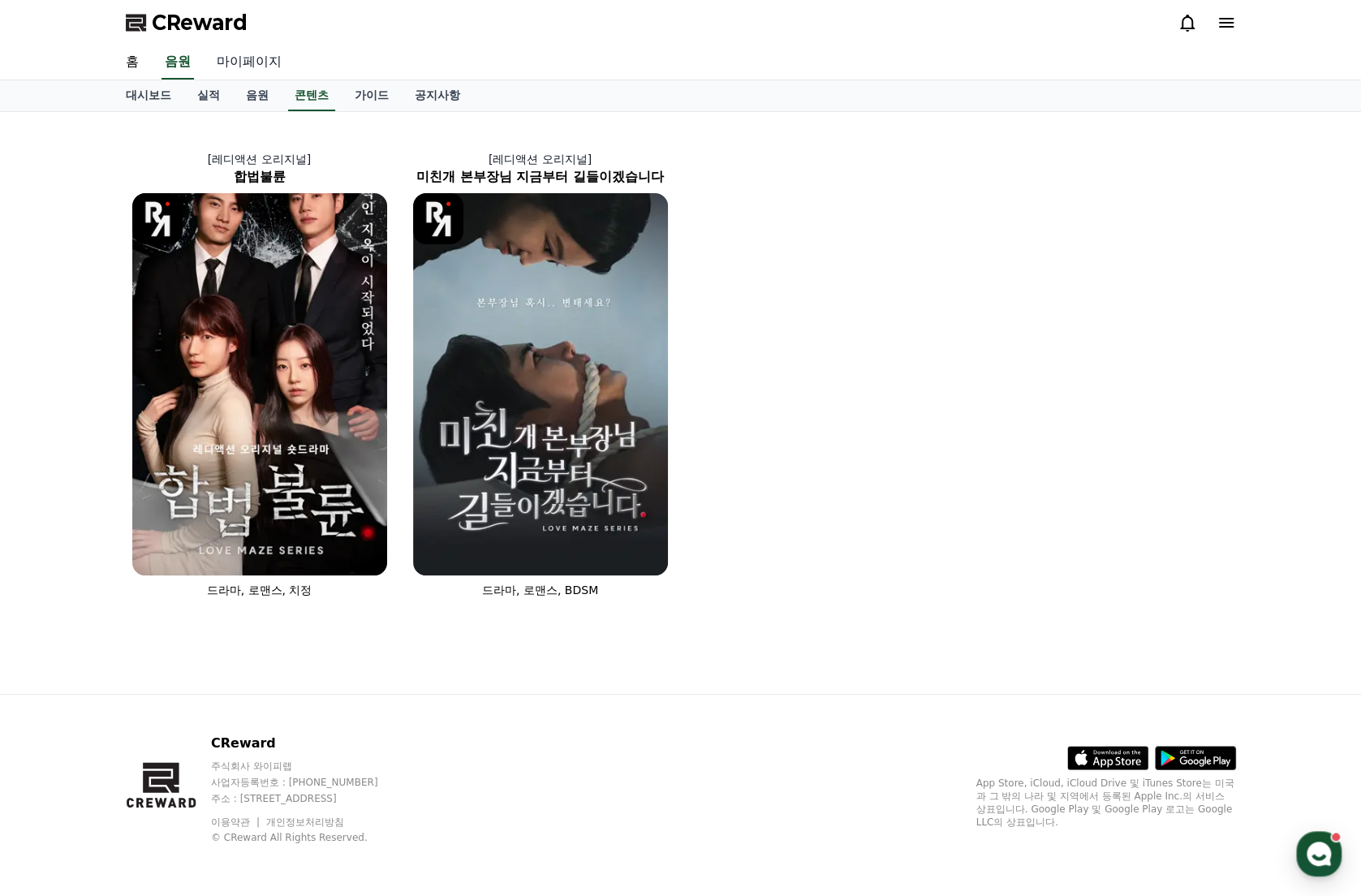
click at [264, 67] on link "마이페이지" at bounding box center [249, 63] width 91 height 34
select select "**********"
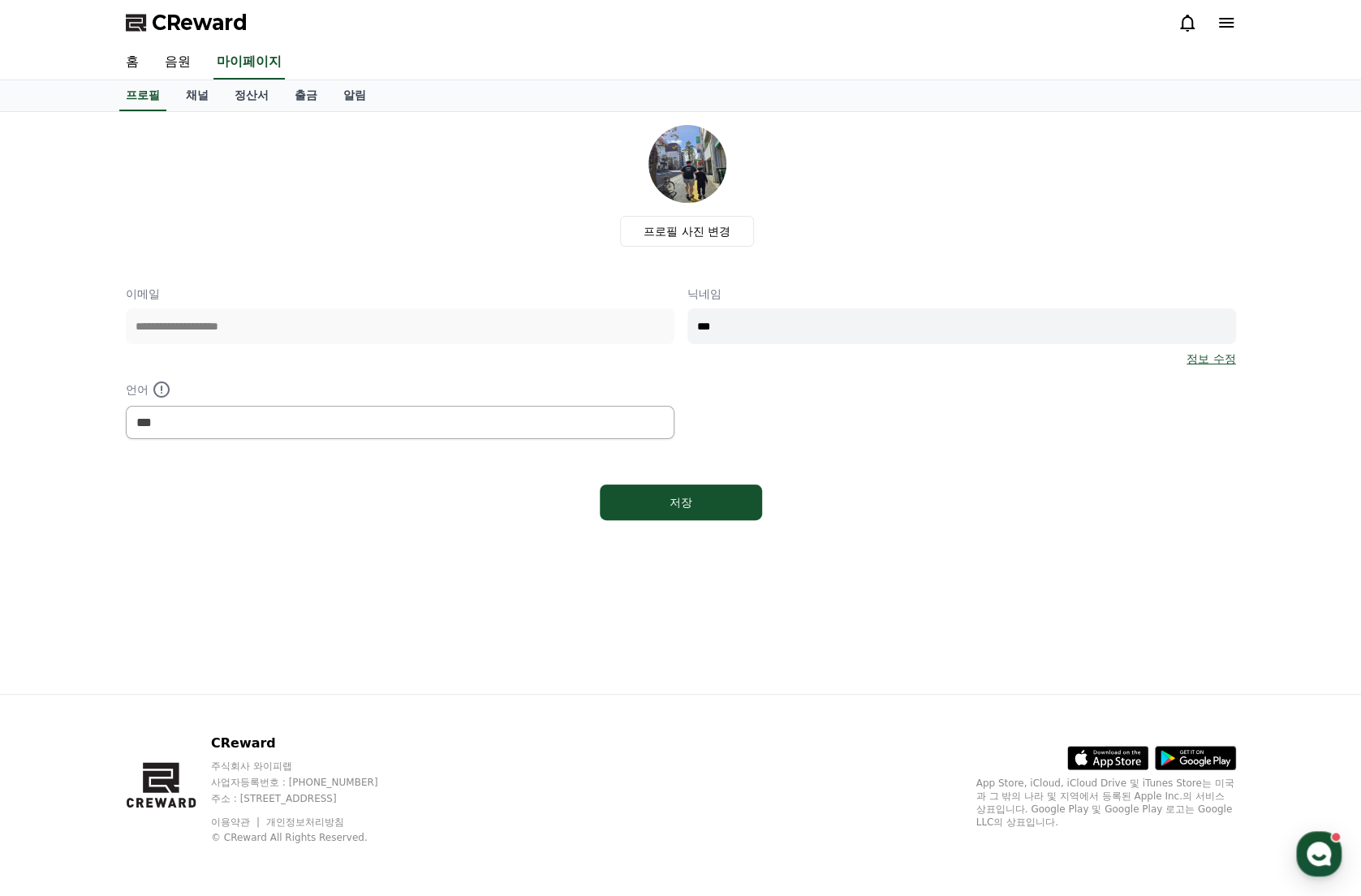
click at [1236, 20] on div "CReward" at bounding box center [681, 23] width 1137 height 45
click at [1228, 22] on icon at bounding box center [1226, 23] width 14 height 9
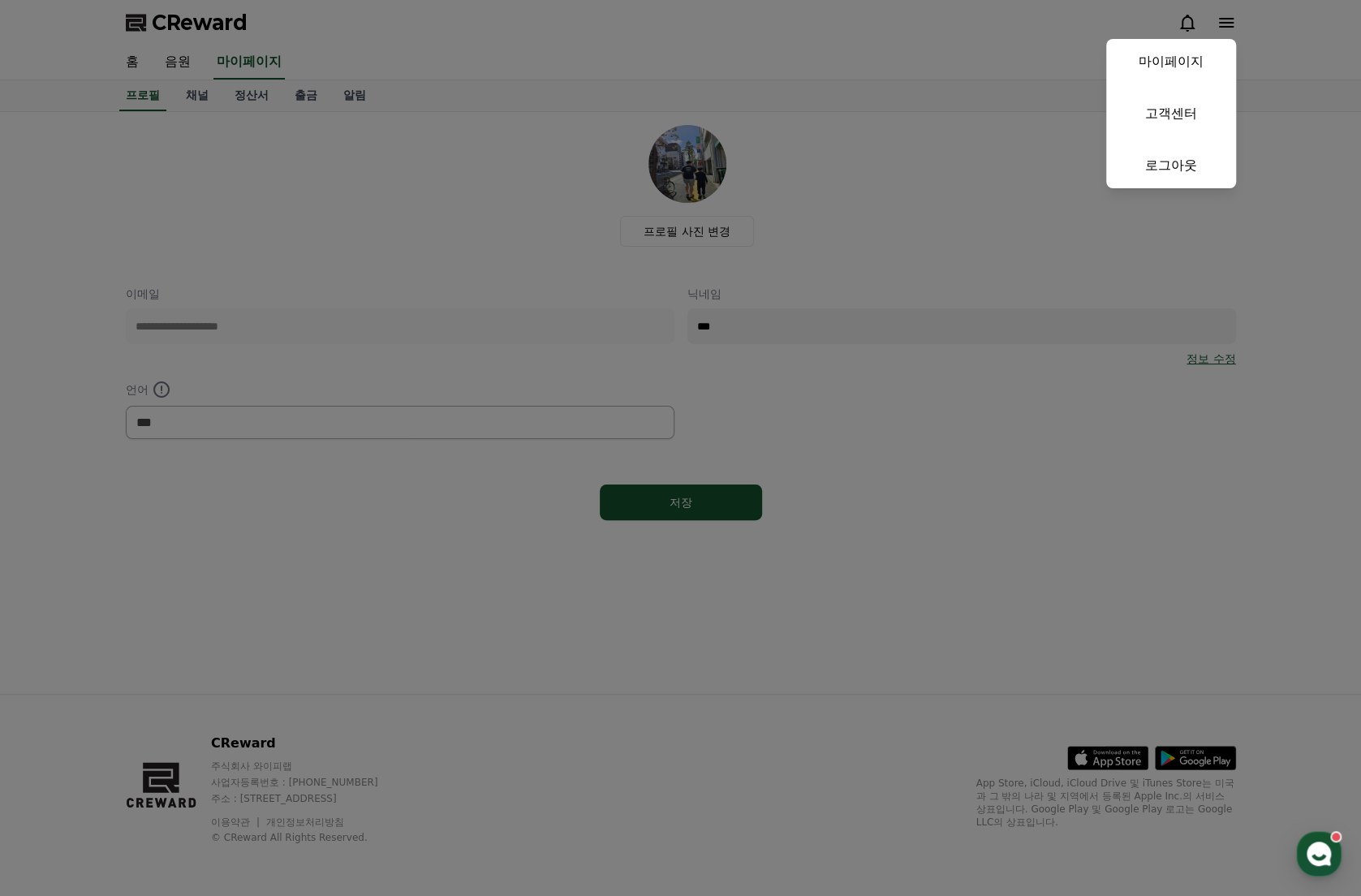
click at [138, 69] on button "close" at bounding box center [680, 448] width 1361 height 896
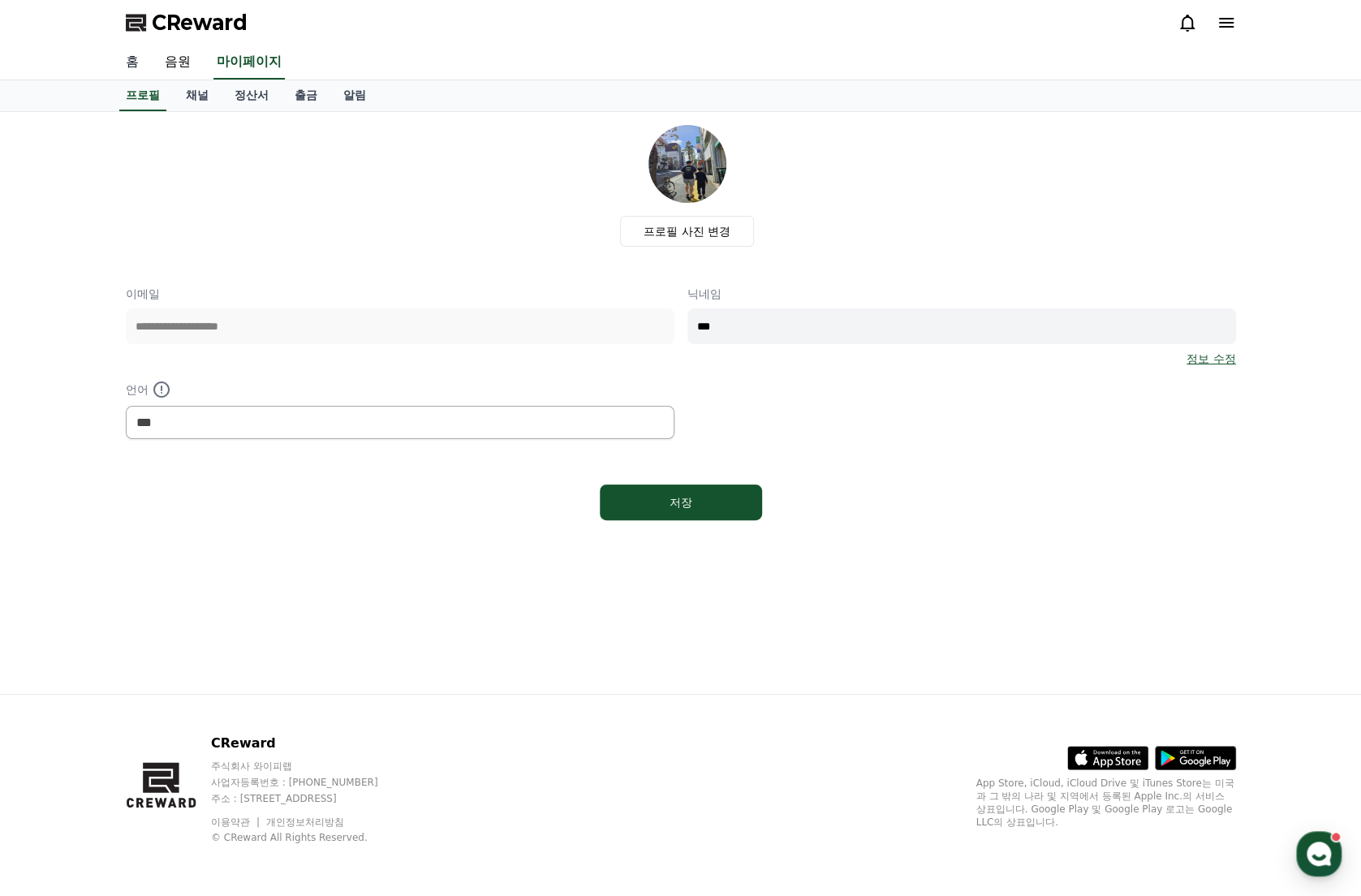
click at [136, 65] on link "홈" at bounding box center [132, 63] width 39 height 34
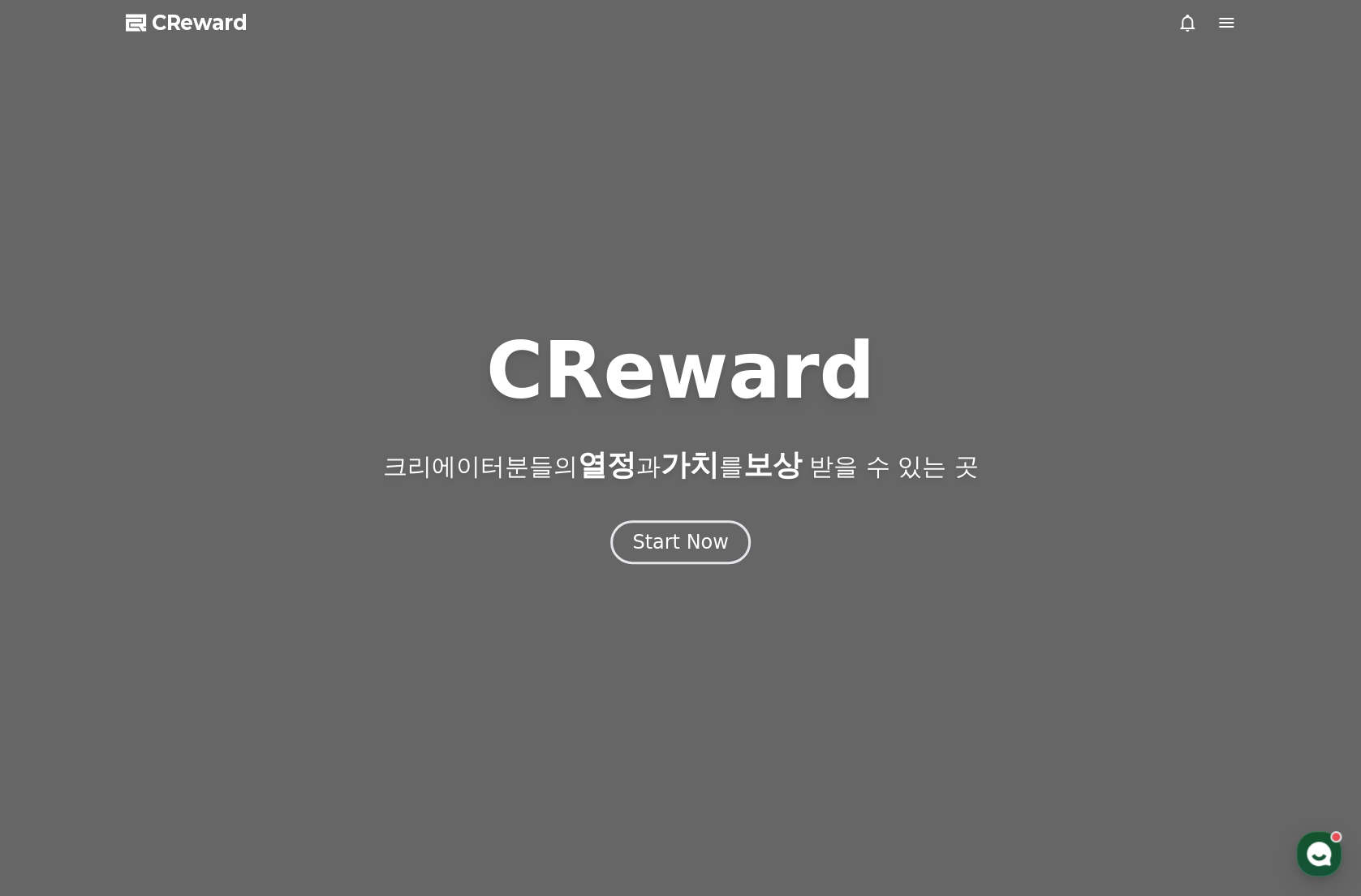
click at [684, 573] on div at bounding box center [680, 448] width 1361 height 896
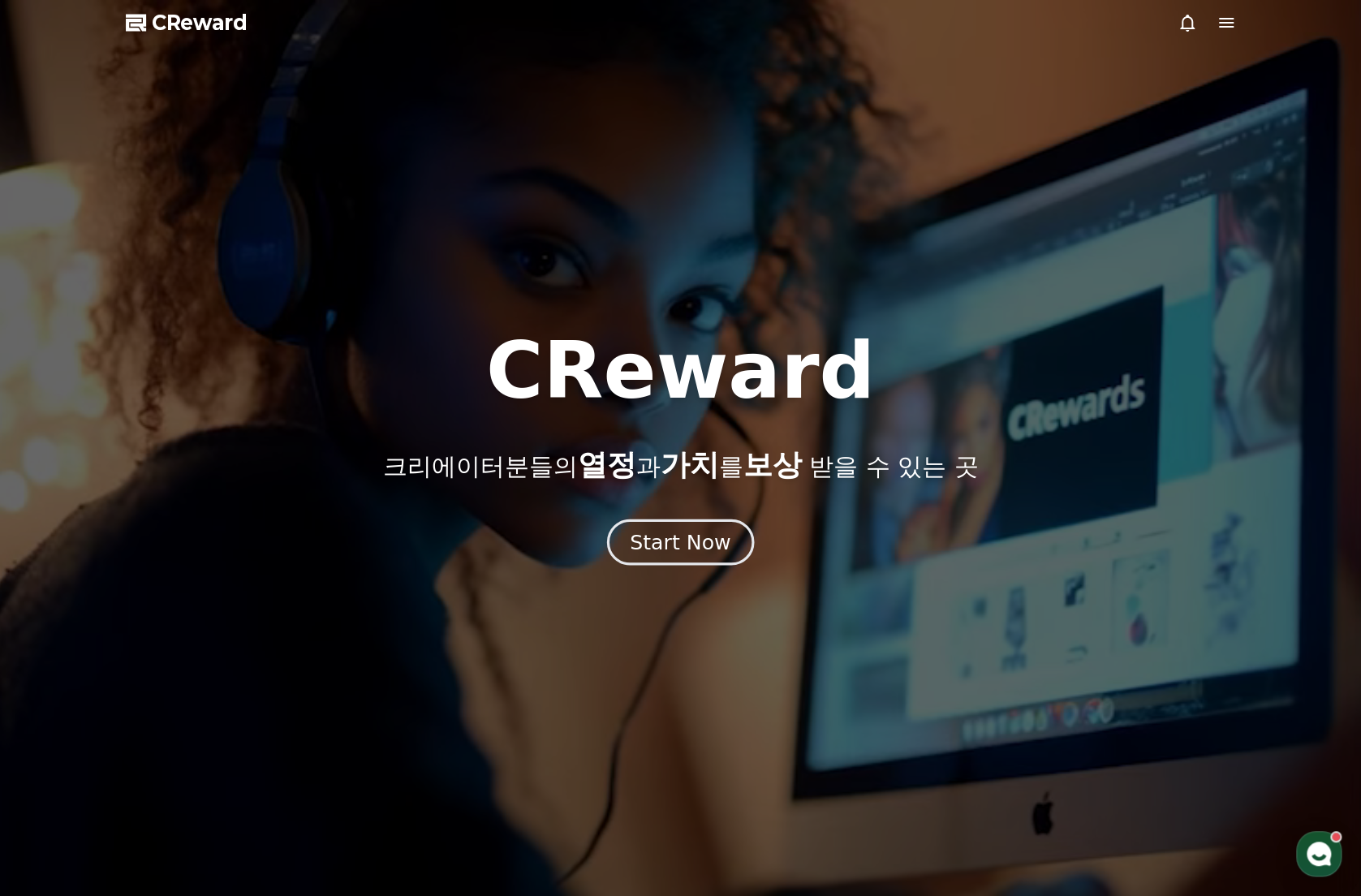
click at [682, 547] on div "Start Now" at bounding box center [680, 542] width 100 height 27
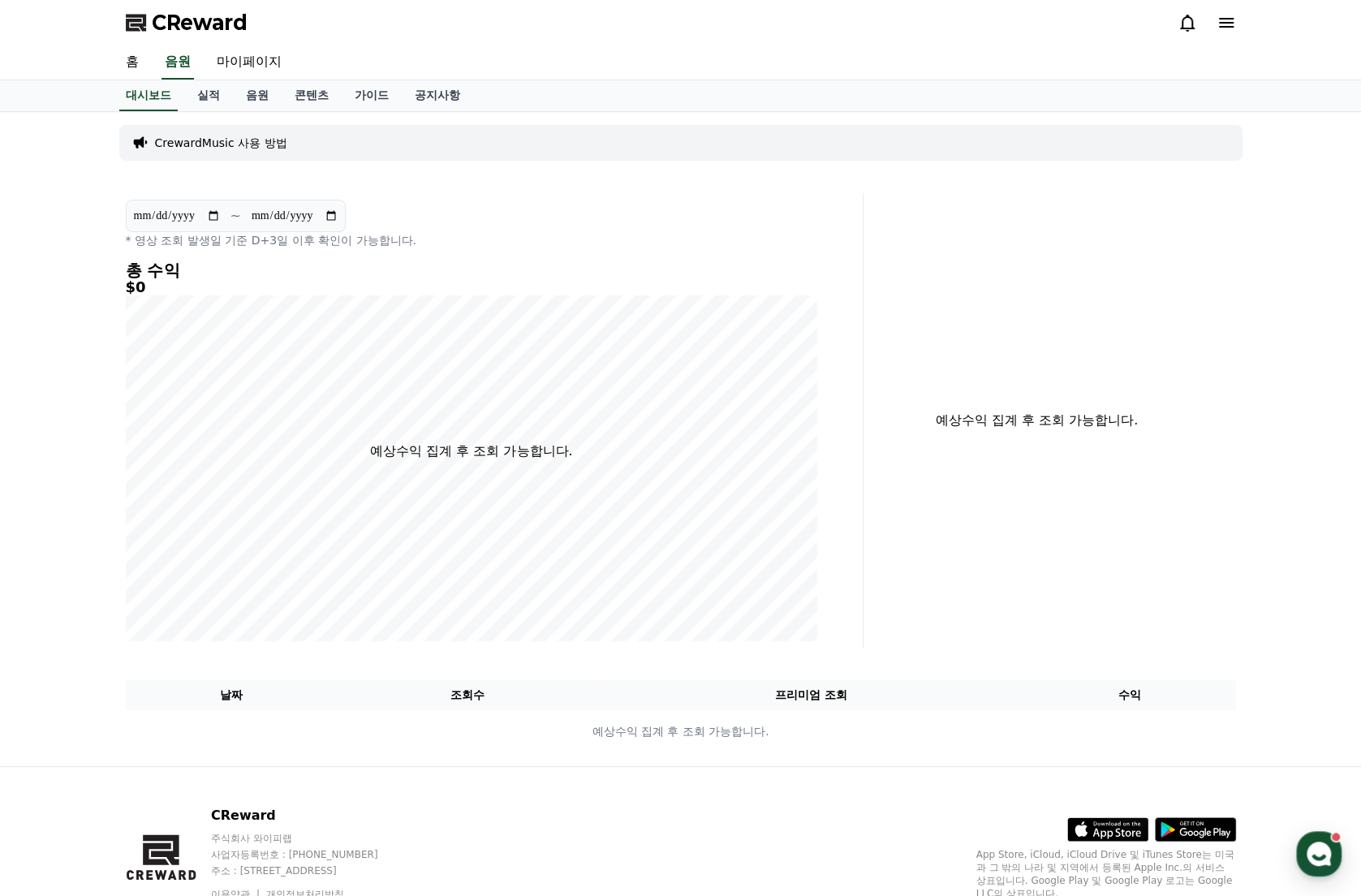
click at [1214, 26] on div at bounding box center [1208, 23] width 59 height 20
click at [1221, 22] on icon at bounding box center [1226, 23] width 14 height 9
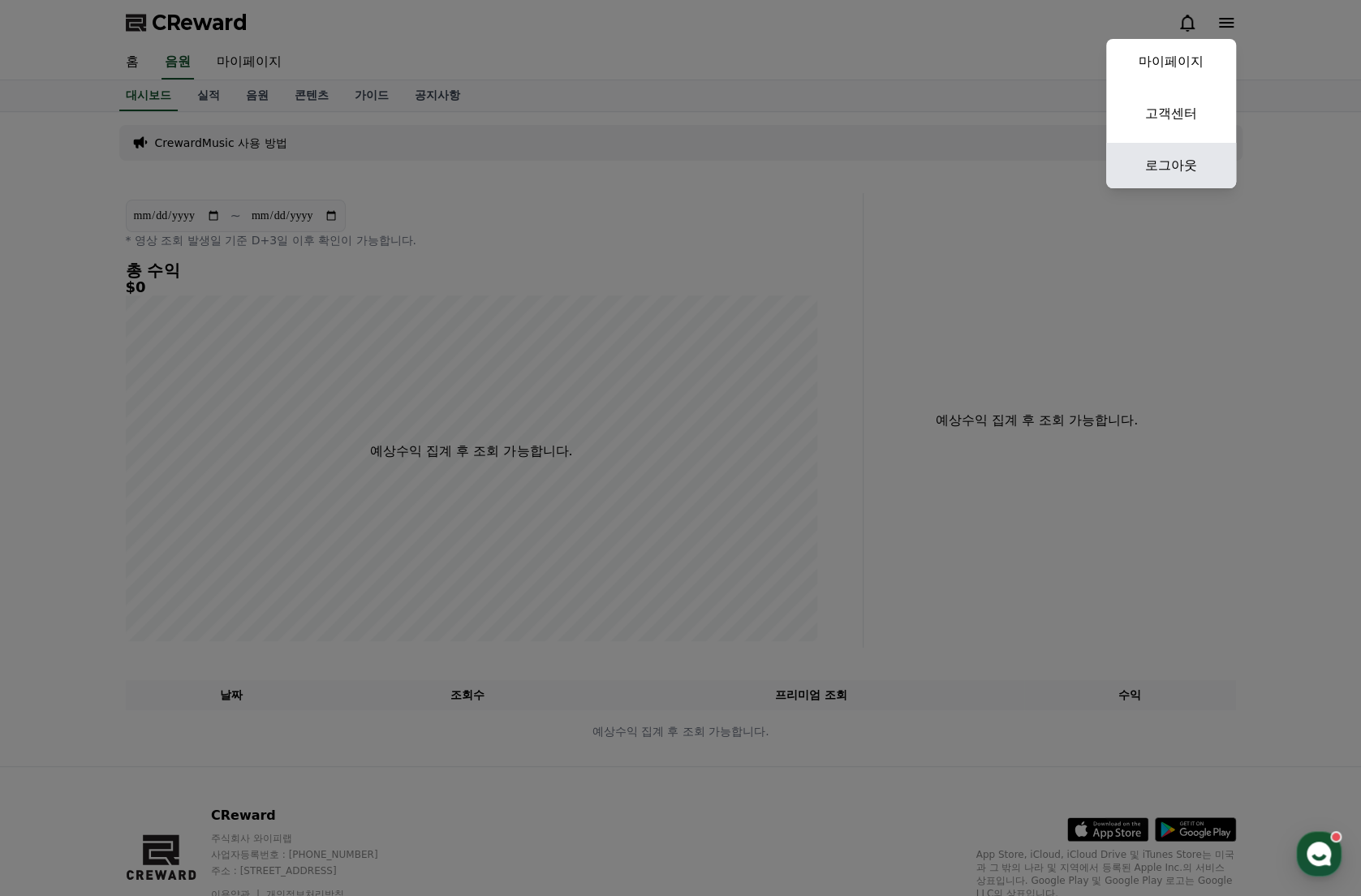
click at [1159, 151] on link "로그아웃" at bounding box center [1171, 166] width 130 height 45
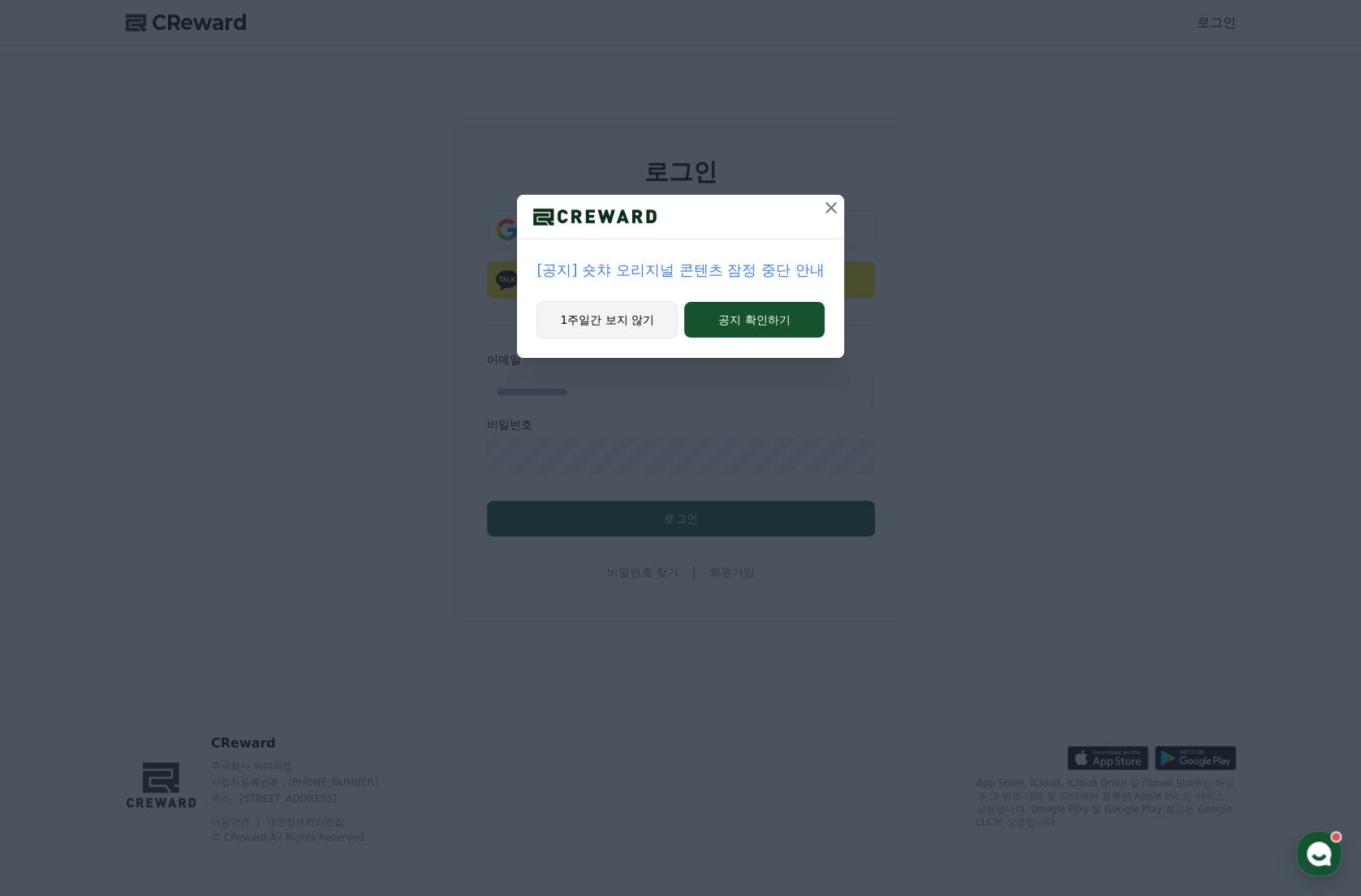
click at [643, 327] on button "1주일간 보지 않기" at bounding box center [606, 319] width 141 height 37
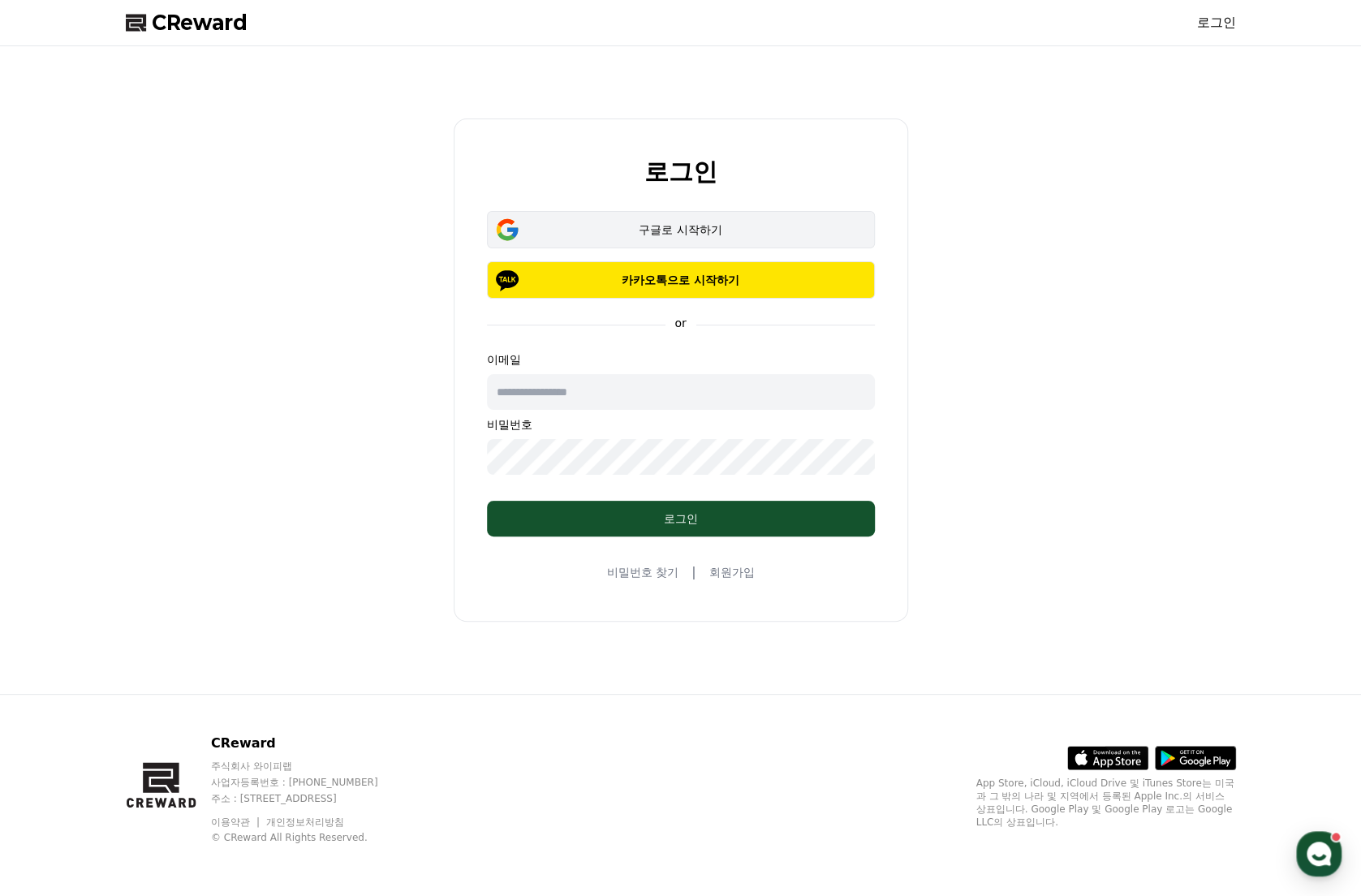
click at [598, 228] on div "구글로 시작하기" at bounding box center [681, 229] width 341 height 16
